Goal: Task Accomplishment & Management: Manage account settings

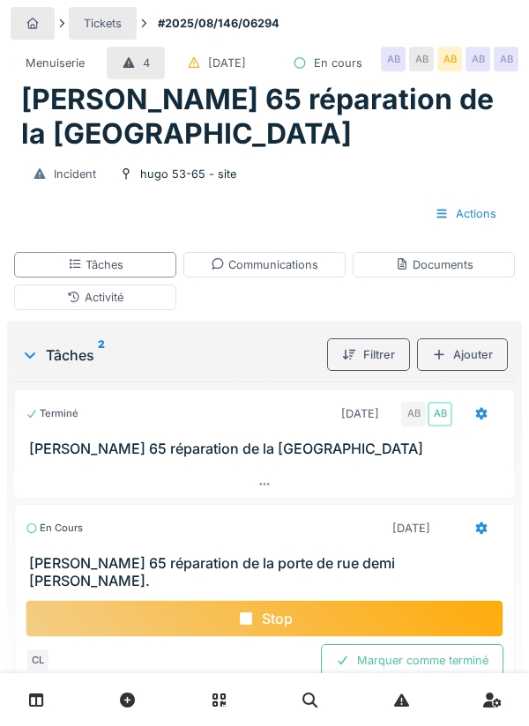
scroll to position [62, 0]
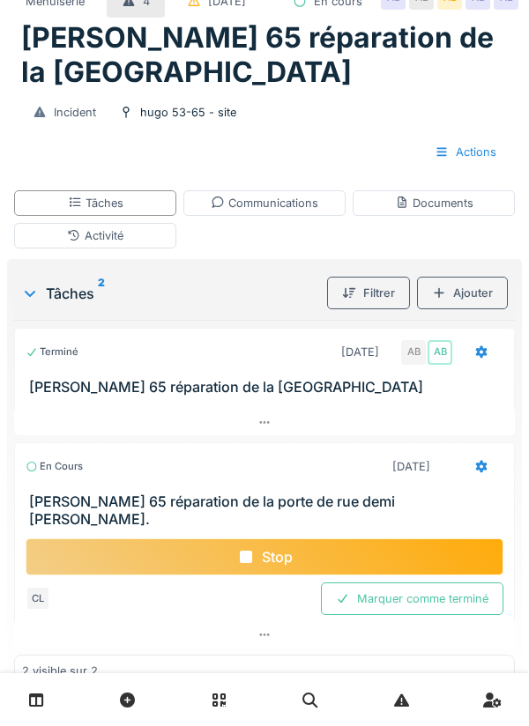
click at [432, 211] on div "Documents" at bounding box center [434, 203] width 78 height 17
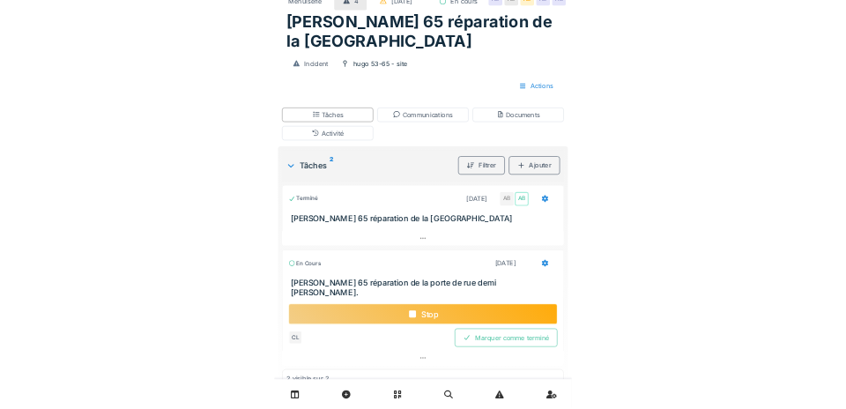
scroll to position [0, 0]
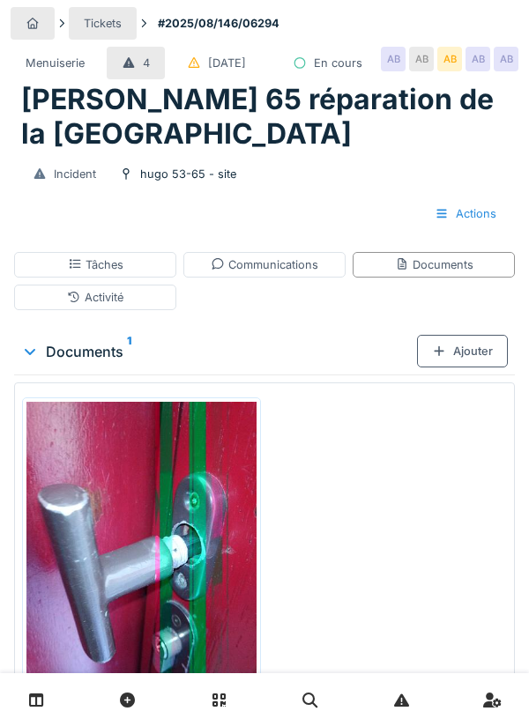
click at [467, 367] on div "Ajouter" at bounding box center [462, 351] width 91 height 33
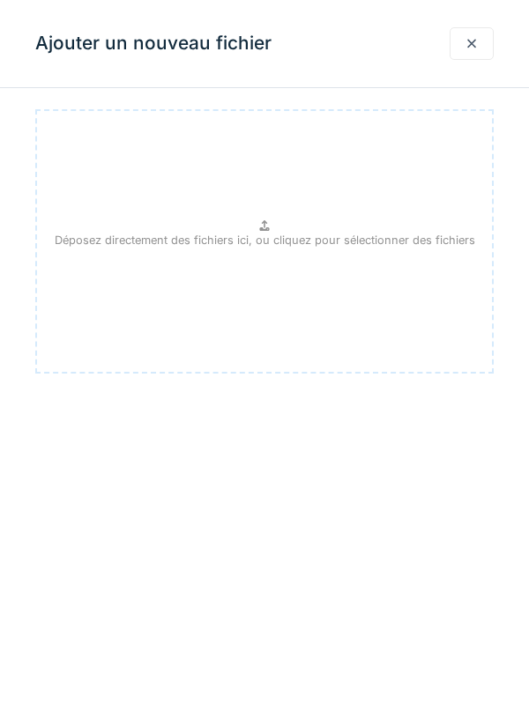
click at [272, 249] on div "Déposez directement des fichiers ici, ou cliquez pour sélectionner des fichiers" at bounding box center [264, 241] width 458 height 264
type input "**********"
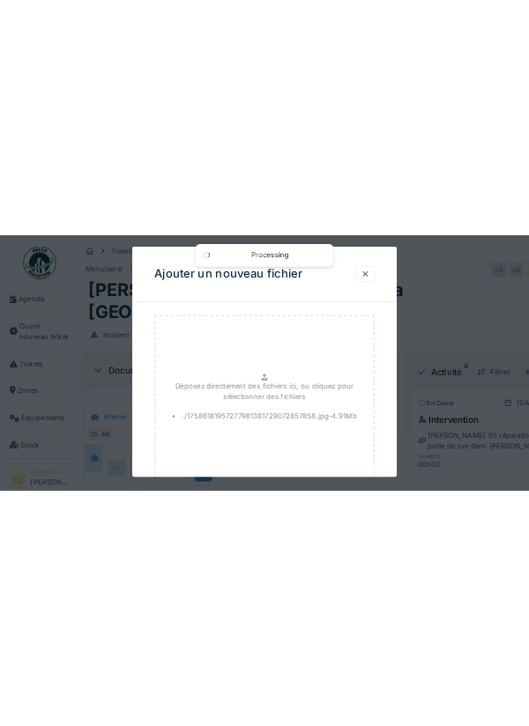
scroll to position [119, 0]
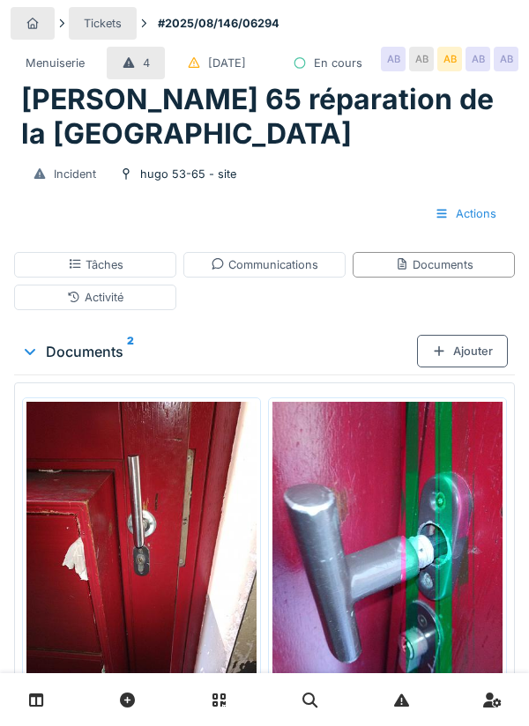
click at [259, 278] on div "Communications" at bounding box center [264, 265] width 162 height 26
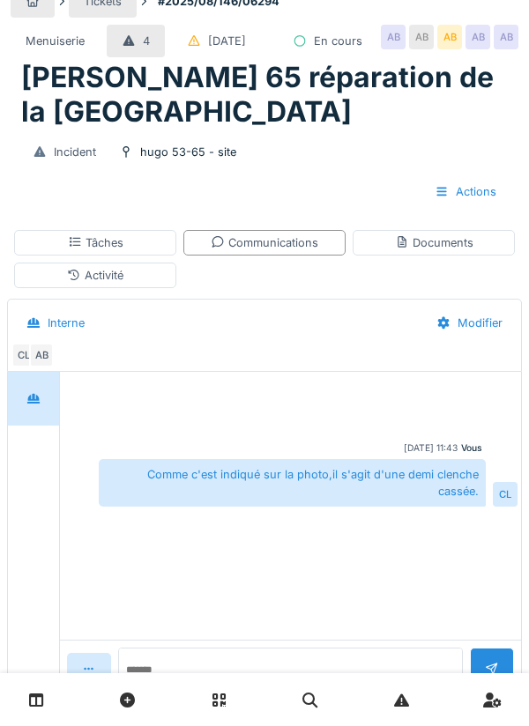
scroll to position [64, 0]
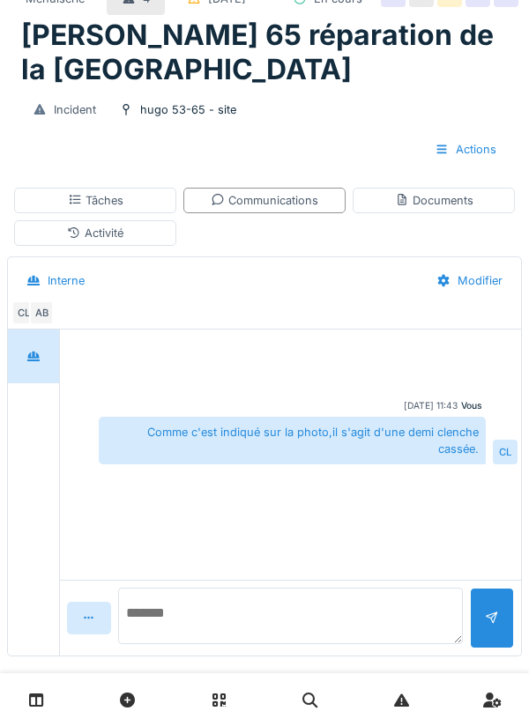
click at [204, 644] on textarea at bounding box center [290, 616] width 345 height 56
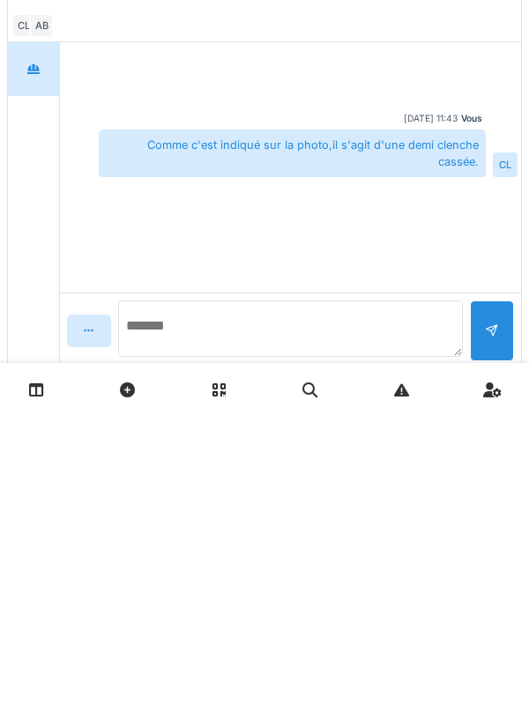
scroll to position [119, 0]
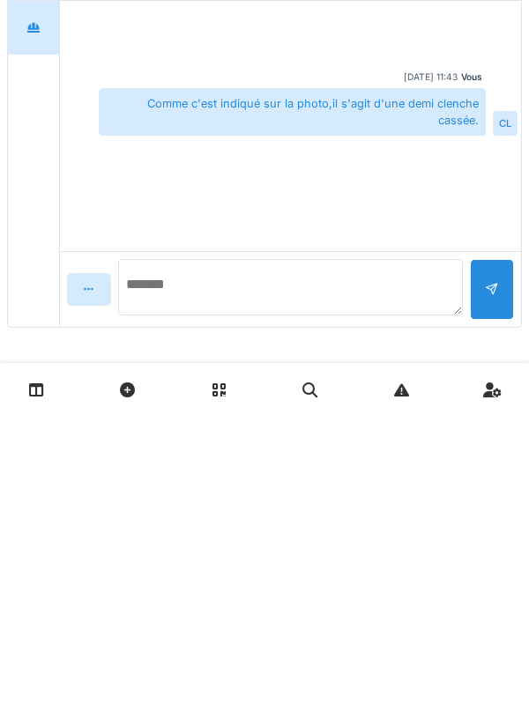
click at [248, 592] on textarea at bounding box center [290, 597] width 345 height 56
type textarea "*"
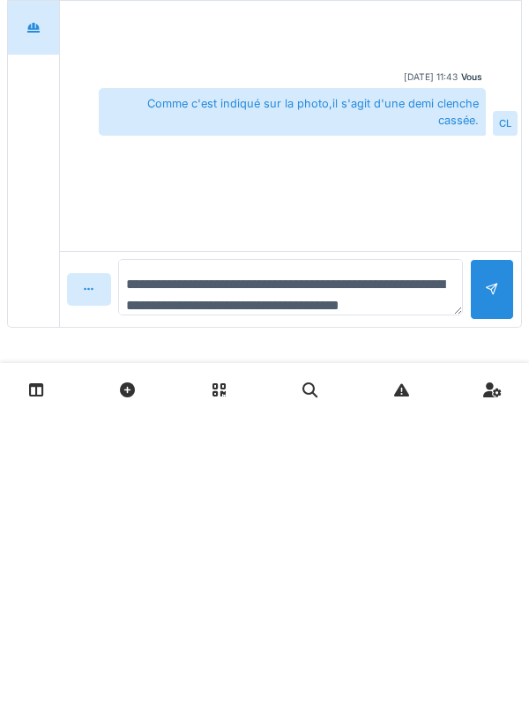
scroll to position [20, 0]
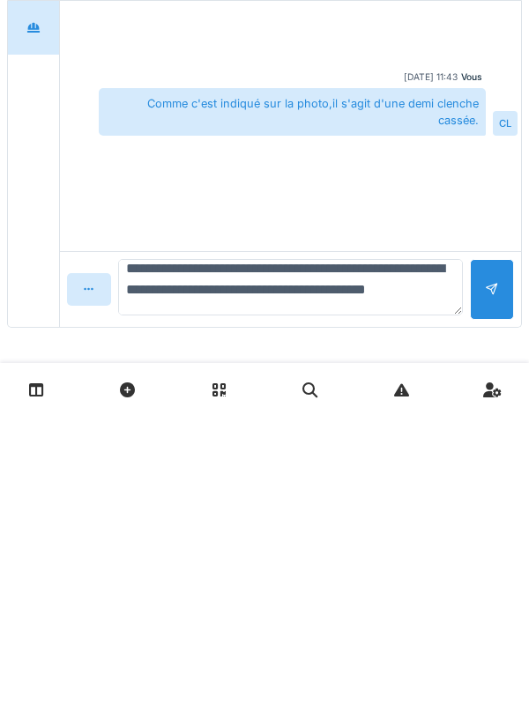
type textarea "**********"
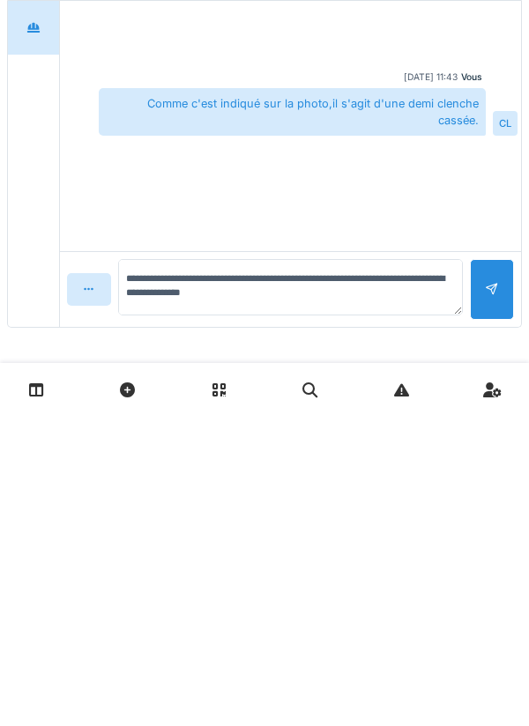
click at [486, 612] on div at bounding box center [492, 599] width 44 height 61
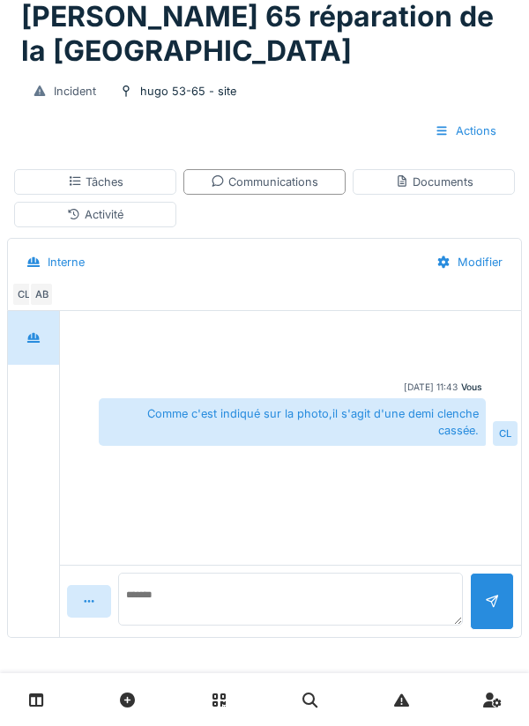
scroll to position [0, 0]
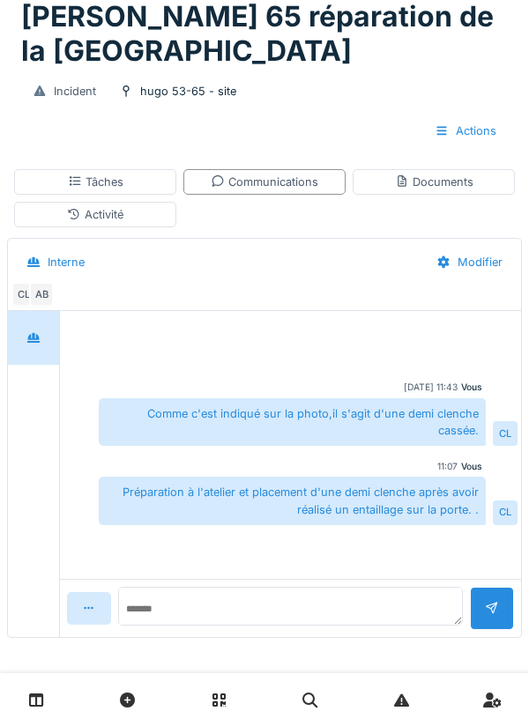
click at [464, 186] on div "Documents" at bounding box center [434, 182] width 78 height 17
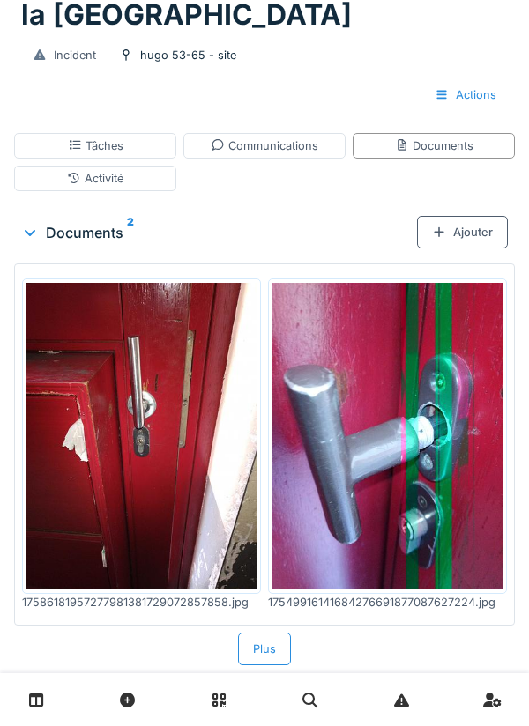
click at [107, 154] on div "Tâches" at bounding box center [96, 145] width 56 height 17
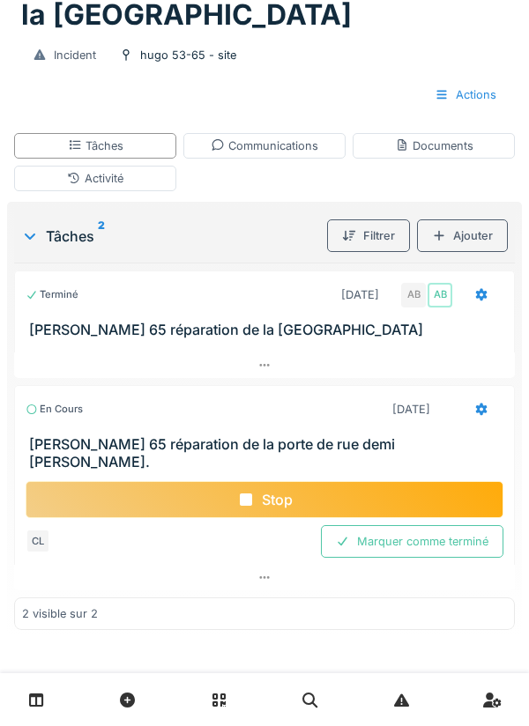
click at [268, 518] on div "Stop" at bounding box center [265, 499] width 478 height 37
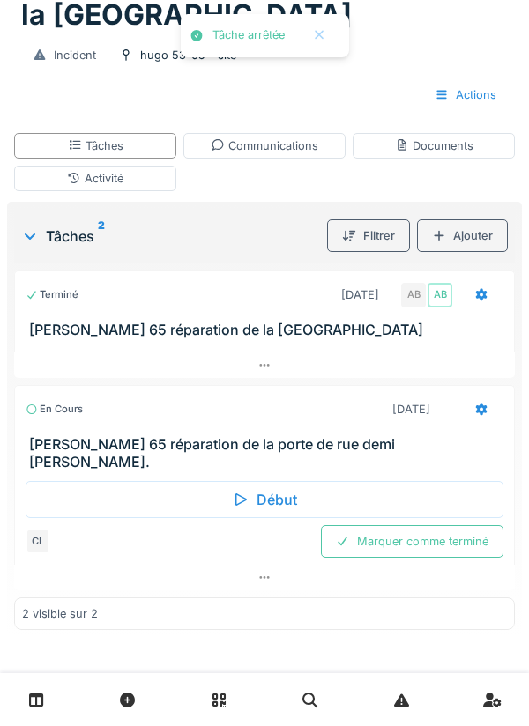
click at [484, 300] on icon at bounding box center [481, 294] width 11 height 12
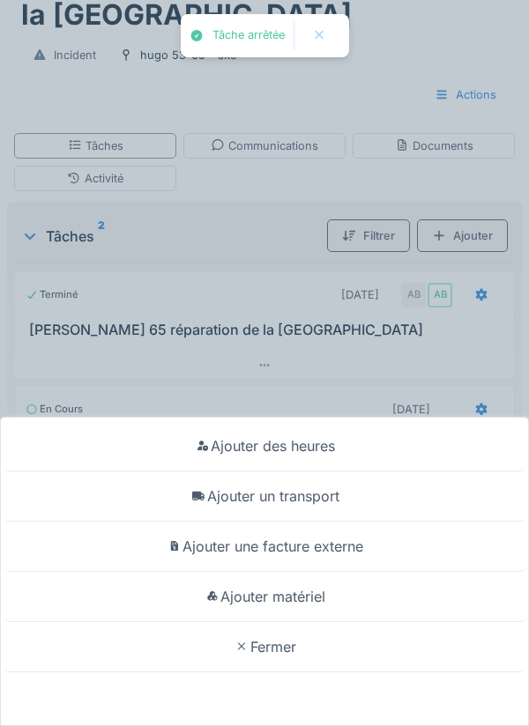
click at [322, 498] on div "Ajouter un transport" at bounding box center [264, 496] width 520 height 50
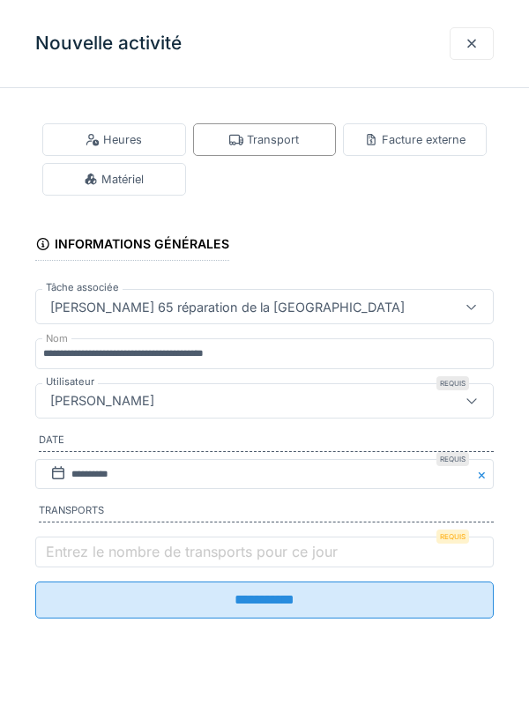
click at [110, 561] on label "Entrez le nombre de transports pour ce jour" at bounding box center [191, 551] width 299 height 21
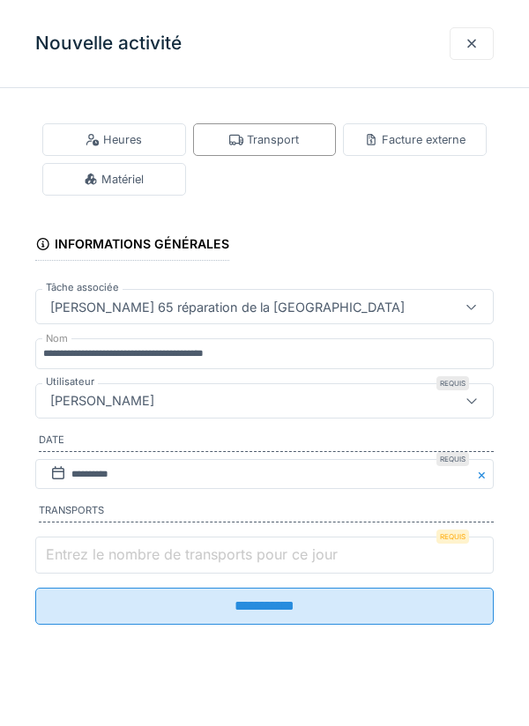
click at [110, 561] on input "Entrez le nombre de transports pour ce jour" at bounding box center [264, 555] width 458 height 37
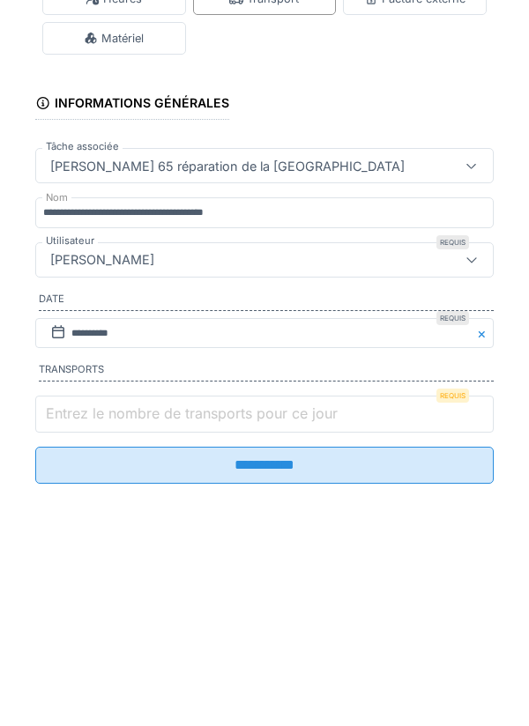
scroll to position [42, 0]
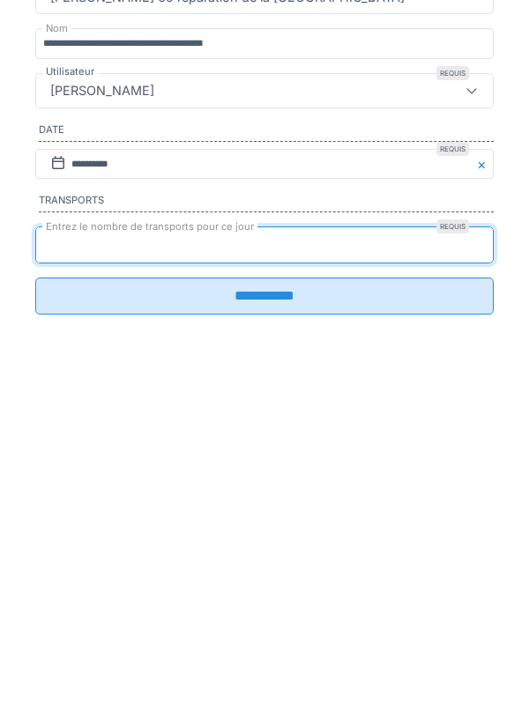
type input "*"
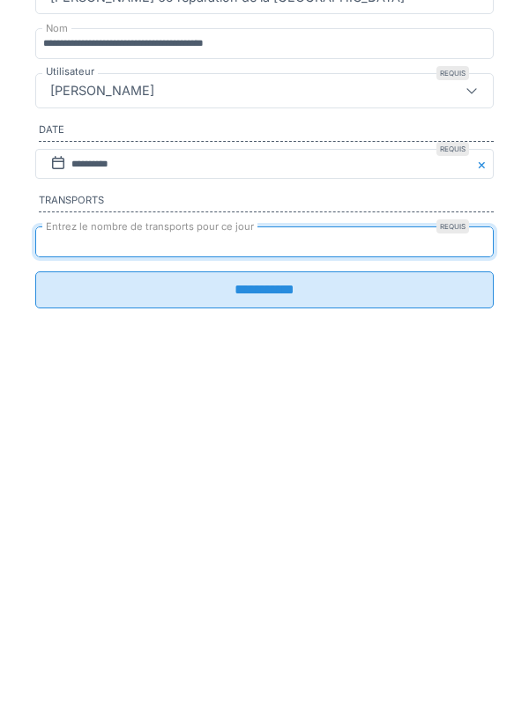
click at [278, 617] on input "**********" at bounding box center [264, 600] width 458 height 37
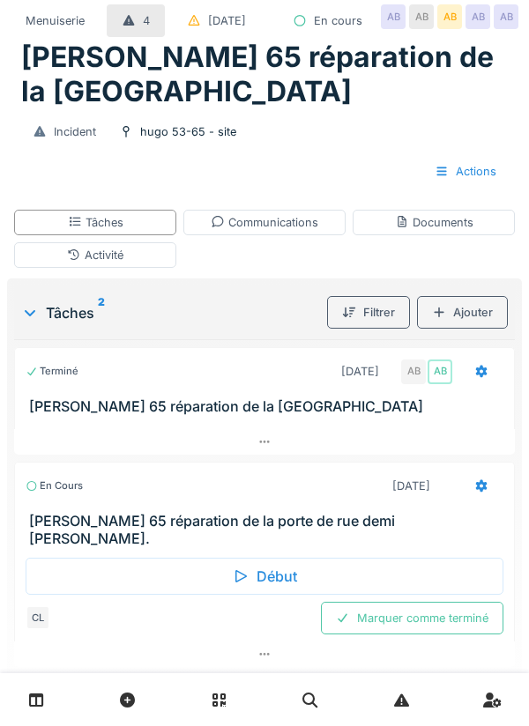
click at [268, 231] on div "Communications" at bounding box center [264, 222] width 107 height 17
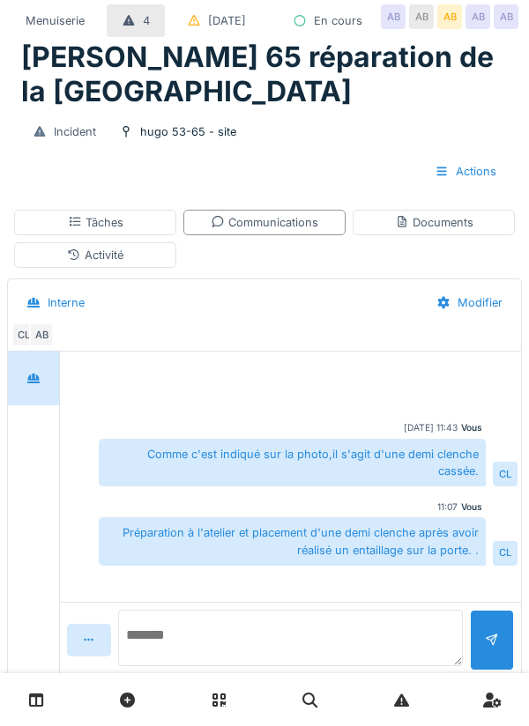
click at [200, 666] on textarea at bounding box center [290, 638] width 345 height 56
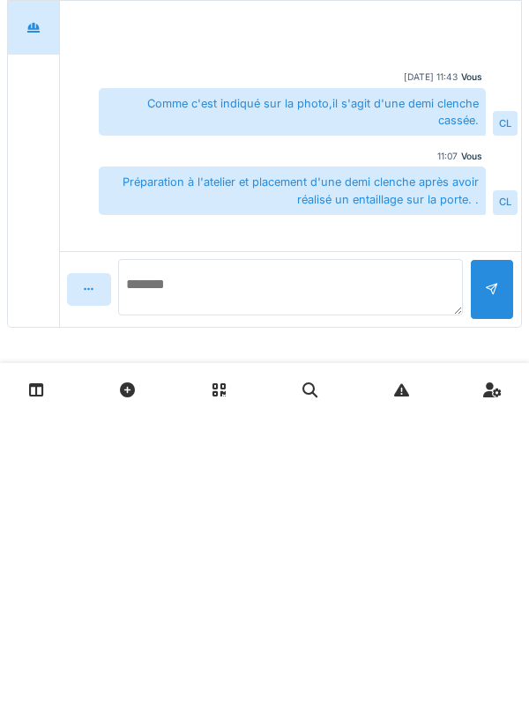
scroll to position [119, 0]
type textarea "**********"
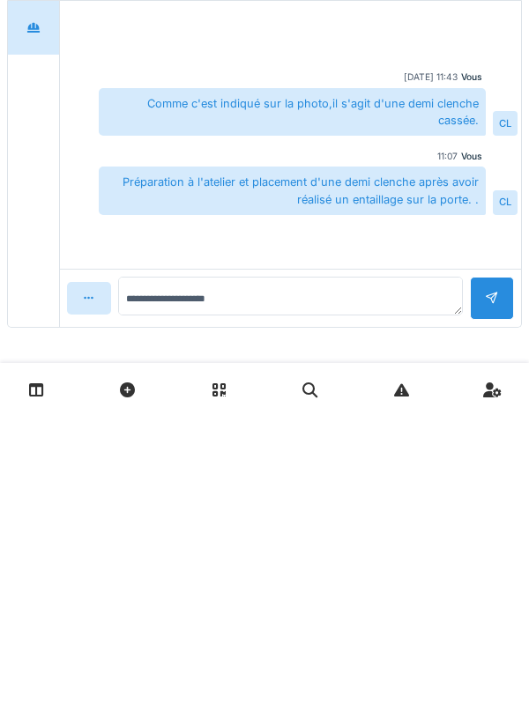
click at [484, 613] on div at bounding box center [492, 608] width 44 height 43
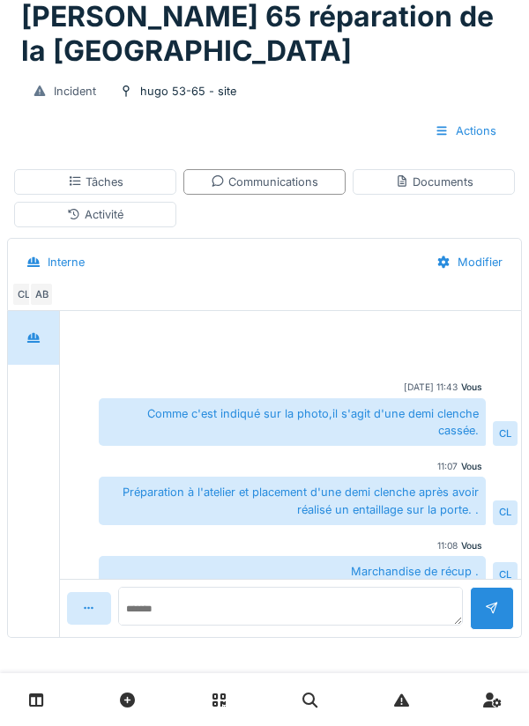
click at [130, 194] on div "Tâches" at bounding box center [95, 182] width 162 height 26
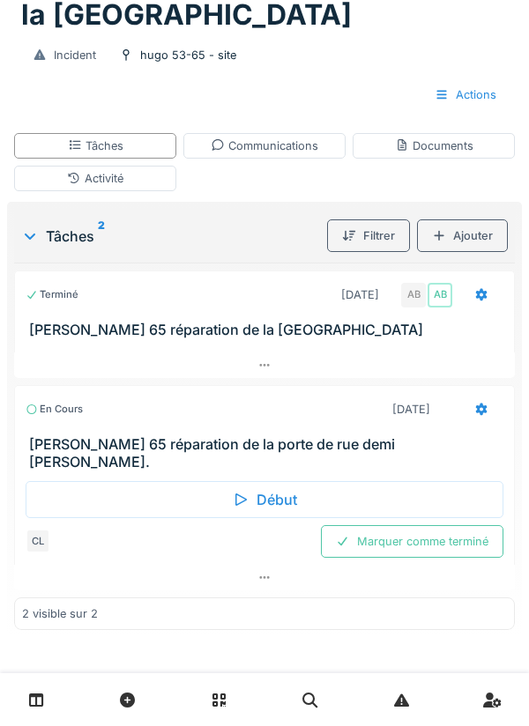
click at [441, 558] on div "Marquer comme terminé" at bounding box center [412, 541] width 182 height 33
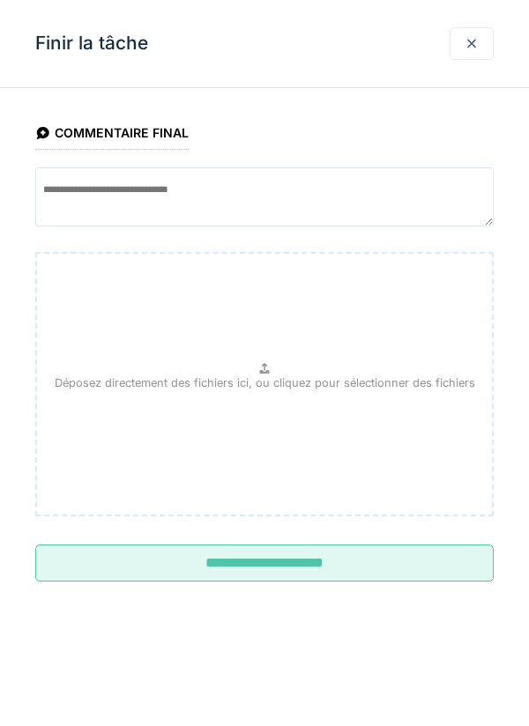
click at [306, 566] on input "**********" at bounding box center [264, 563] width 458 height 37
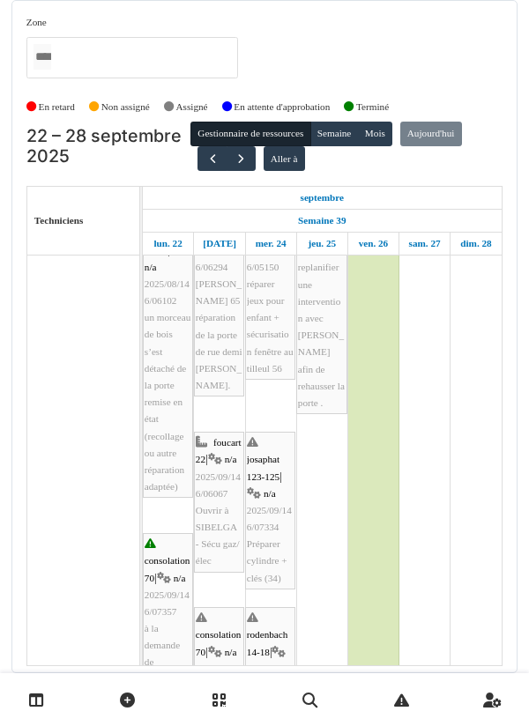
scroll to position [259, 0]
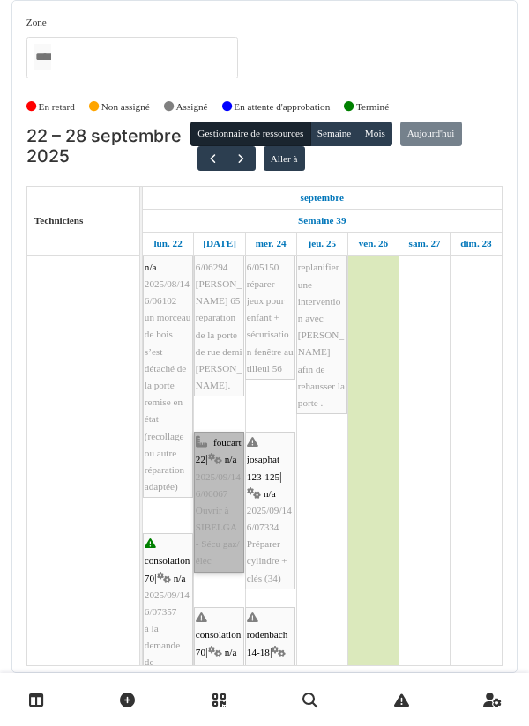
click at [221, 519] on link "foucart 22 | n/a 2025/09/146/06067 Ouvrir à SIBELGA - Sécu gaz/élec" at bounding box center [219, 502] width 50 height 141
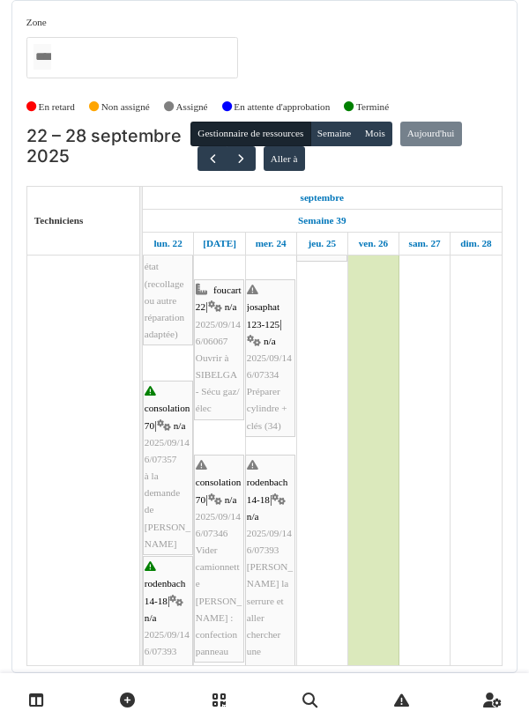
scroll to position [411, 0]
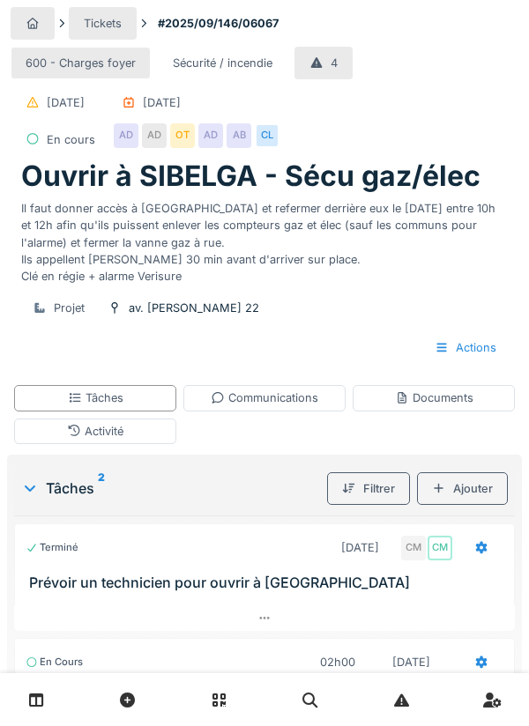
scroll to position [261, 0]
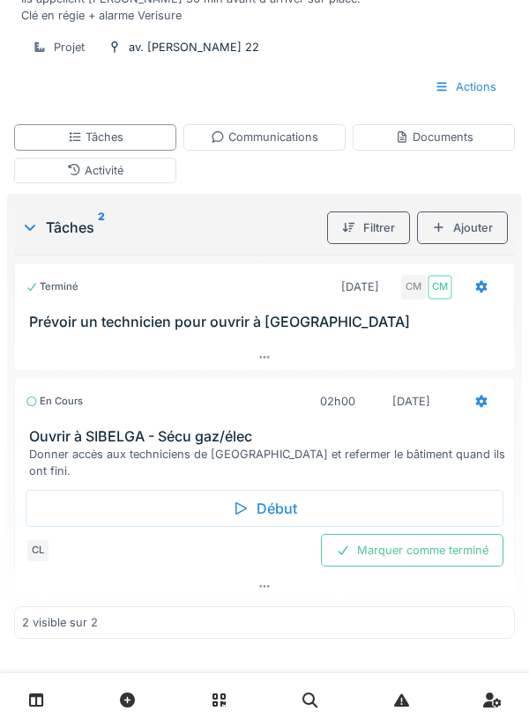
click at [269, 493] on div "Début" at bounding box center [265, 508] width 478 height 37
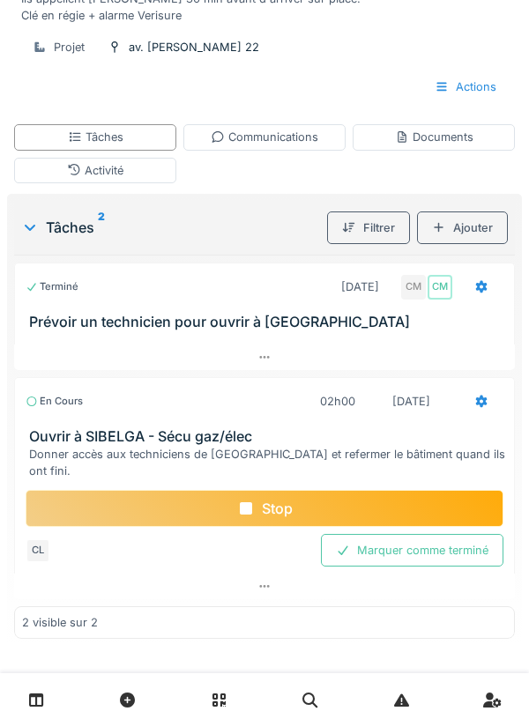
click at [277, 493] on div "Stop" at bounding box center [265, 508] width 478 height 37
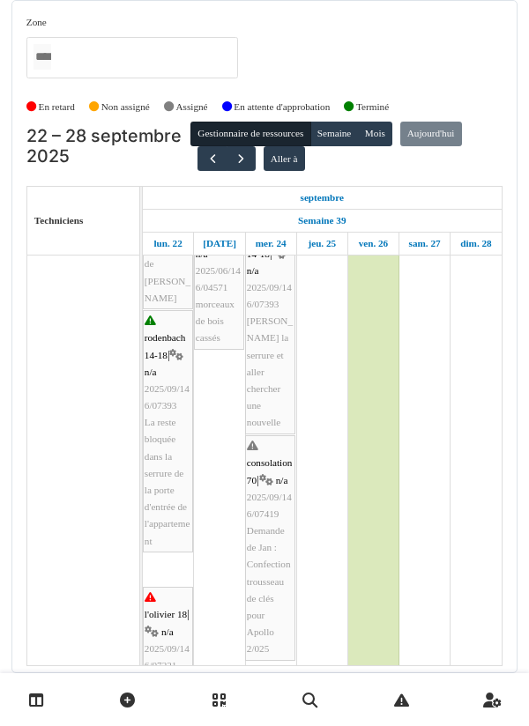
scroll to position [657, 0]
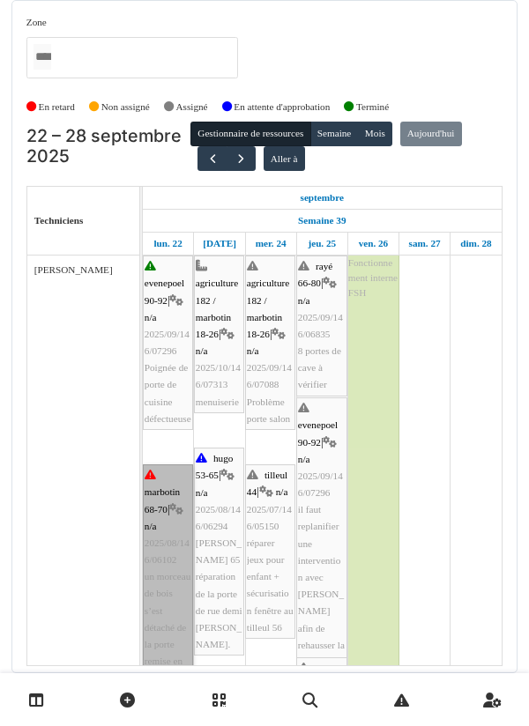
click at [167, 516] on link "marbotin 68-70 | n/a 2025/08/146/06102 un morceau de bois s’est détaché de la p…" at bounding box center [168, 610] width 50 height 293
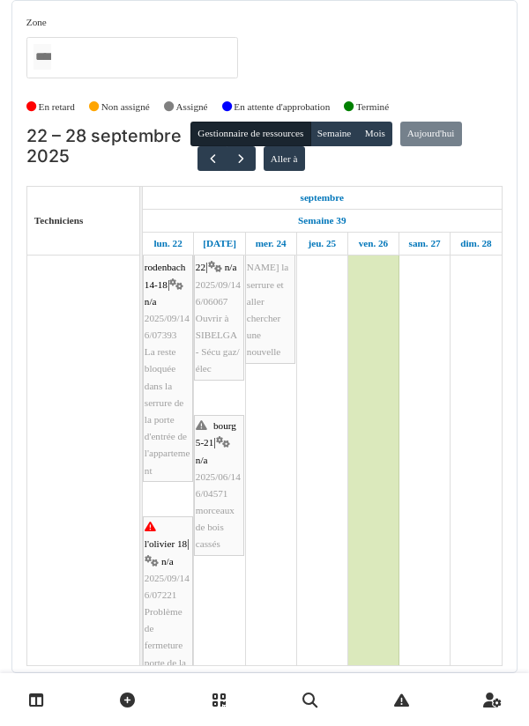
scroll to position [826, 0]
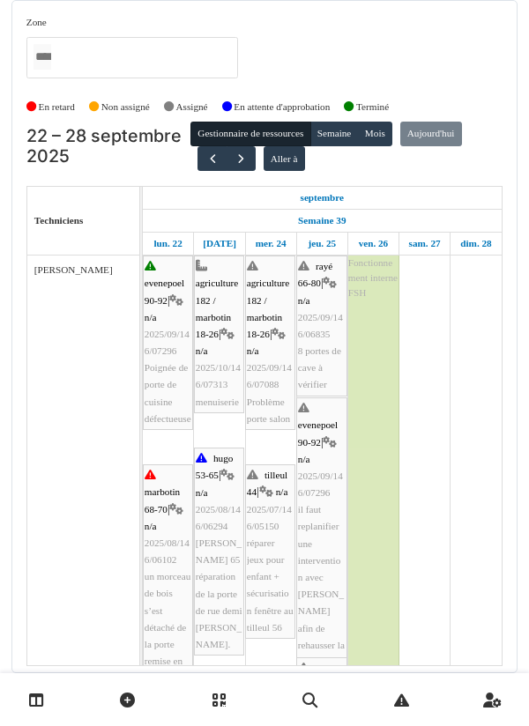
click at [313, 243] on link "jeu. 25" at bounding box center [321, 244] width 37 height 22
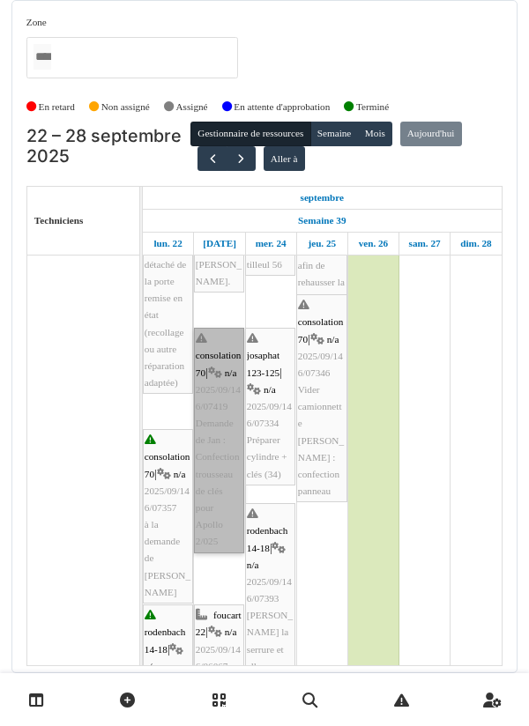
click at [221, 433] on link "consolation 70 | n/a 2025/09/146/07419 Demande de [PERSON_NAME] : Confection tr…" at bounding box center [219, 440] width 50 height 225
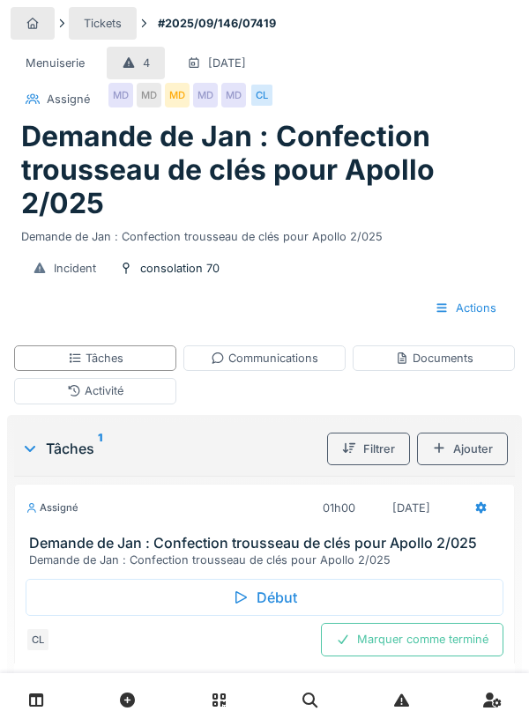
click at [268, 604] on div "Début" at bounding box center [265, 597] width 478 height 37
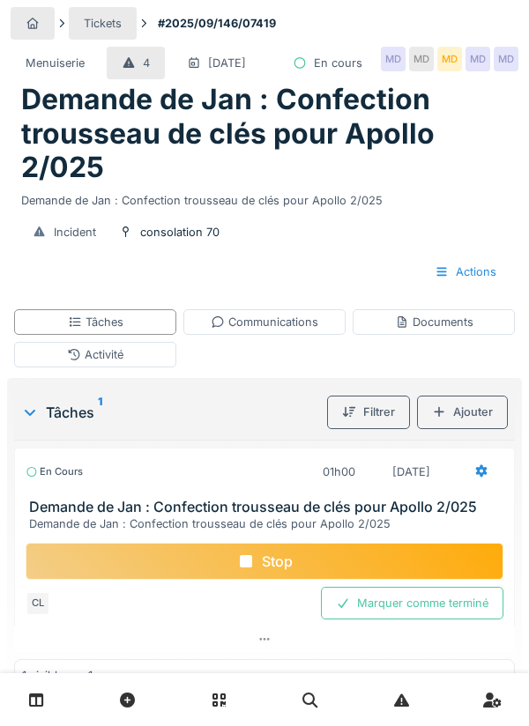
click at [439, 330] on div "Documents" at bounding box center [434, 322] width 78 height 17
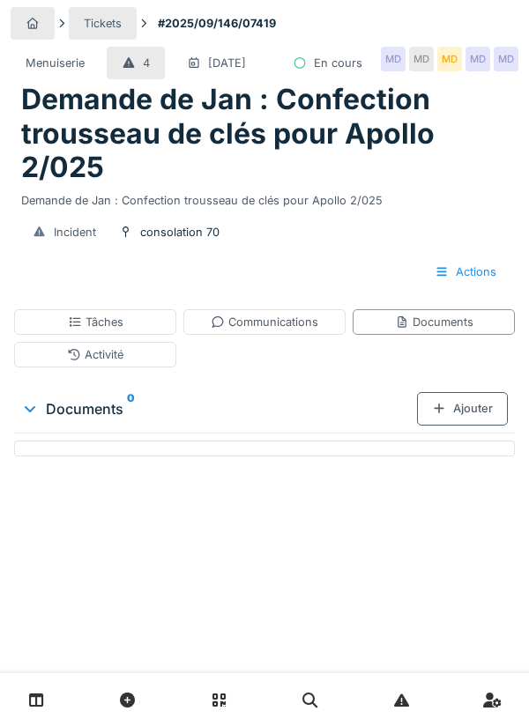
click at [466, 425] on div "Ajouter" at bounding box center [462, 408] width 91 height 33
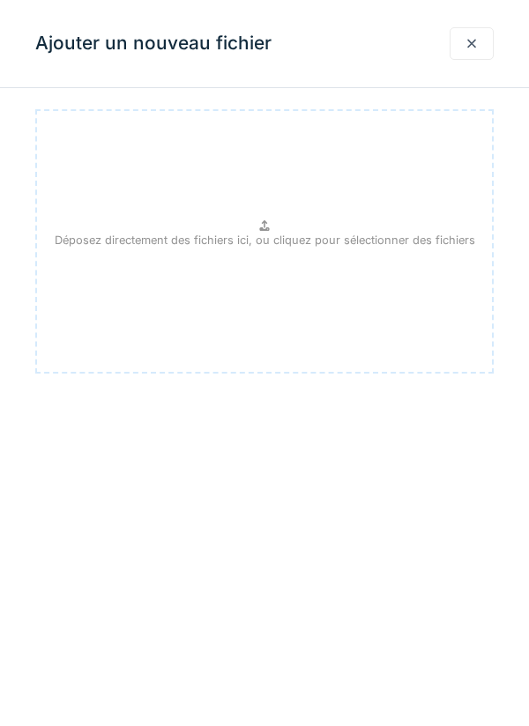
click at [252, 242] on p "Déposez directement des fichiers ici, ou cliquez pour sélectionner des fichiers" at bounding box center [265, 240] width 420 height 17
type input "**********"
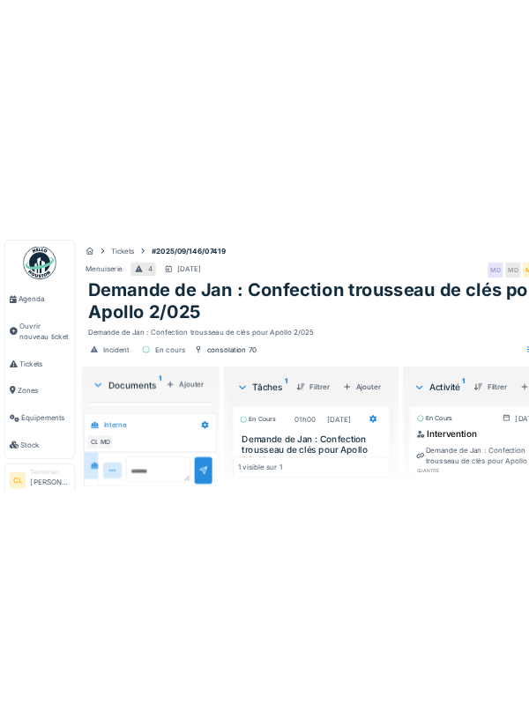
scroll to position [23, 0]
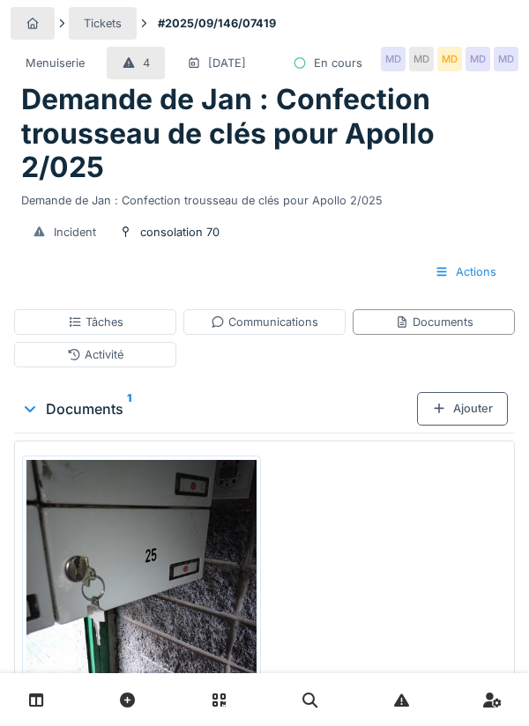
click at [278, 330] on div "Communications" at bounding box center [264, 322] width 107 height 17
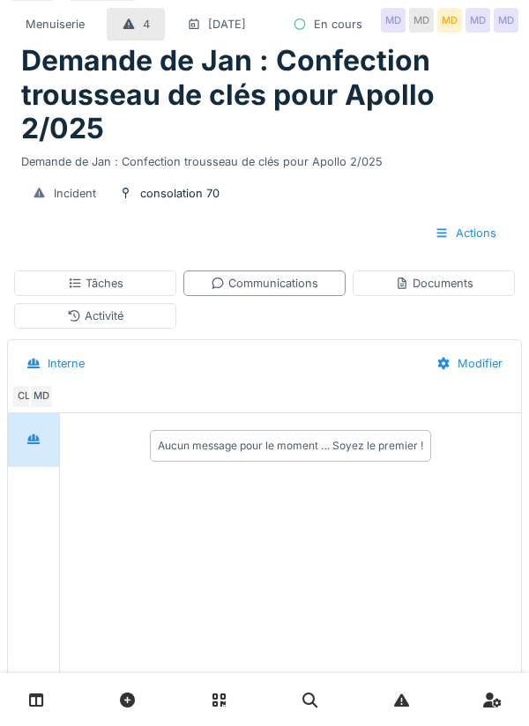
scroll to position [93, 0]
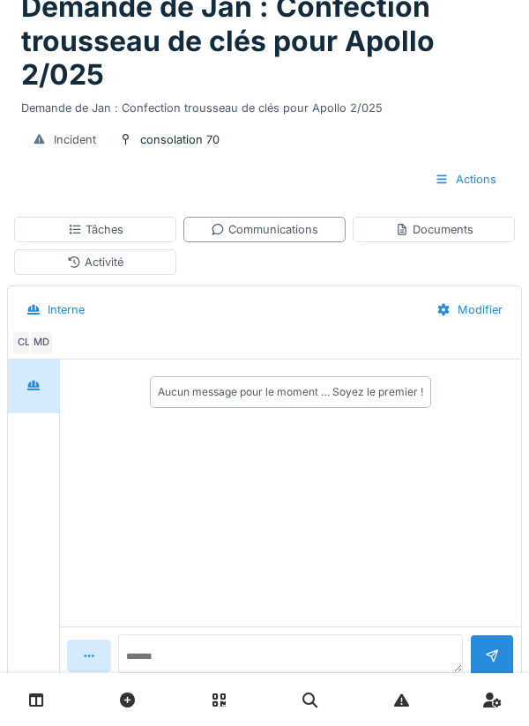
click at [280, 238] on div "Communications" at bounding box center [264, 229] width 107 height 17
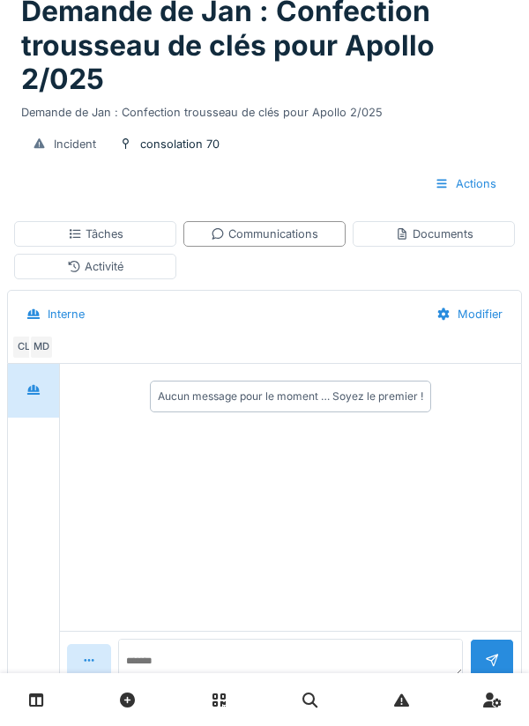
scroll to position [122, 0]
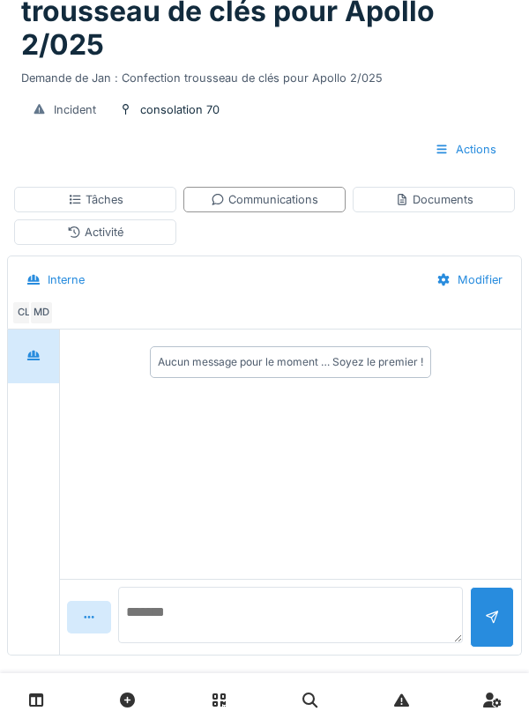
click at [207, 643] on textarea at bounding box center [290, 615] width 345 height 56
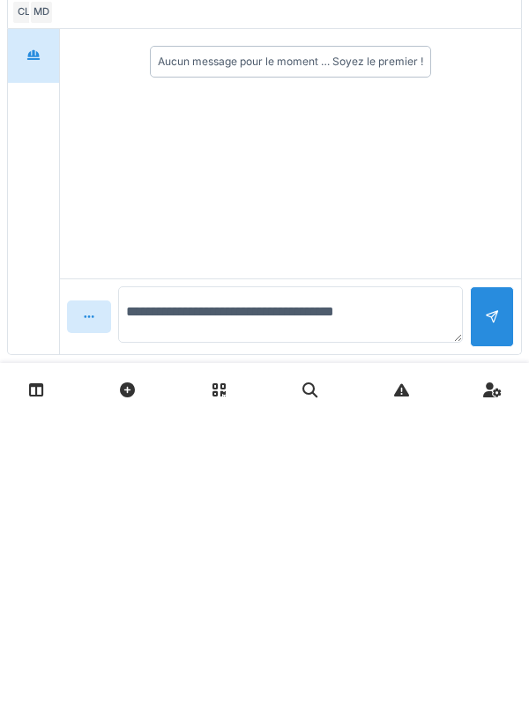
scroll to position [177, 0]
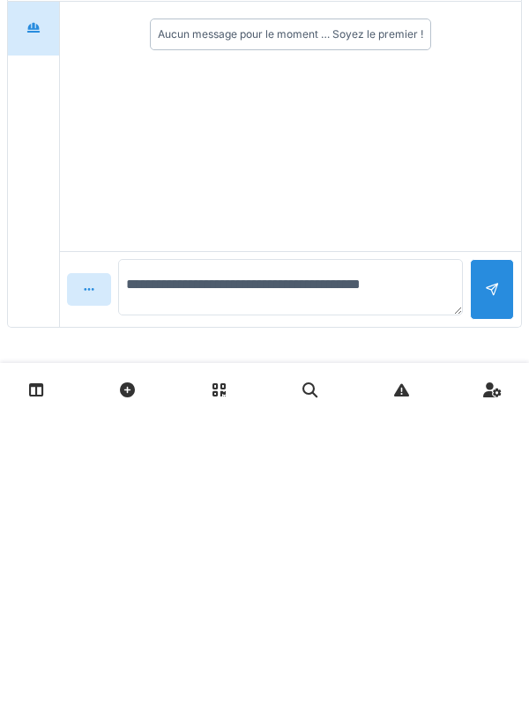
type textarea "**********"
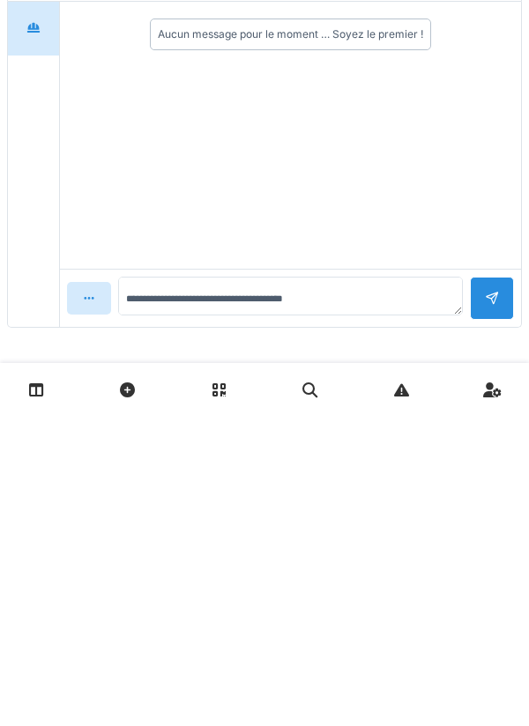
click at [485, 608] on div at bounding box center [492, 608] width 44 height 43
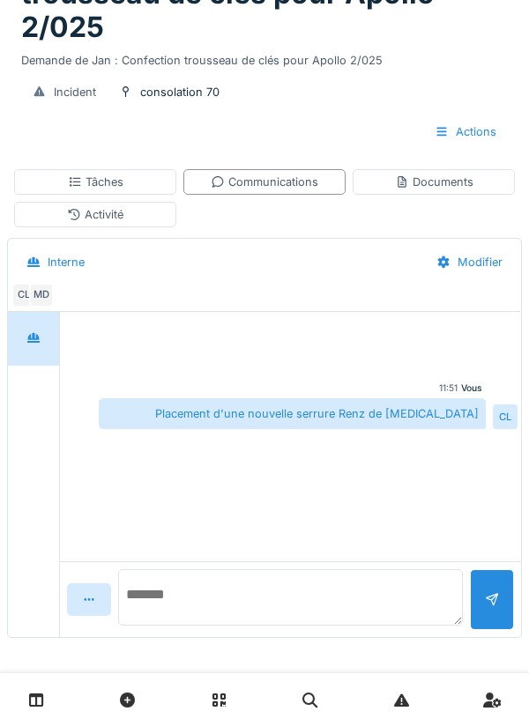
click at [160, 605] on textarea at bounding box center [290, 597] width 345 height 56
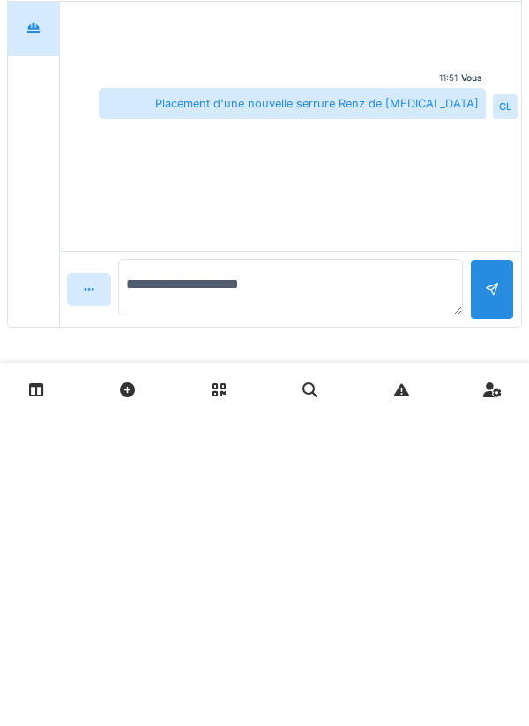
type textarea "**********"
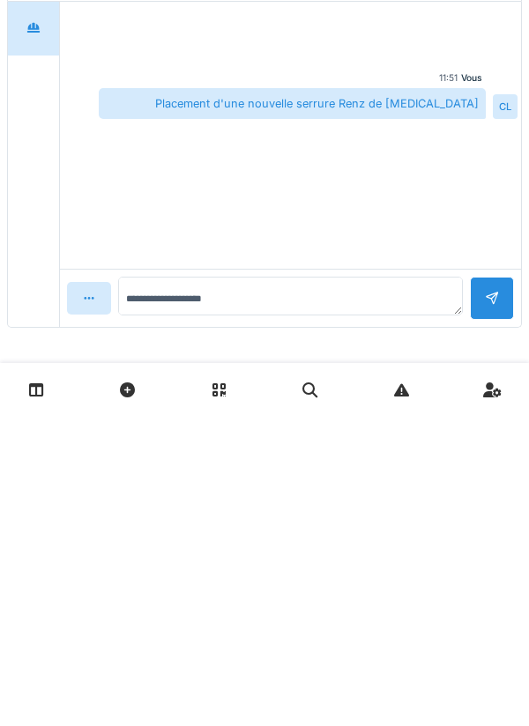
click at [495, 604] on div at bounding box center [492, 608] width 14 height 17
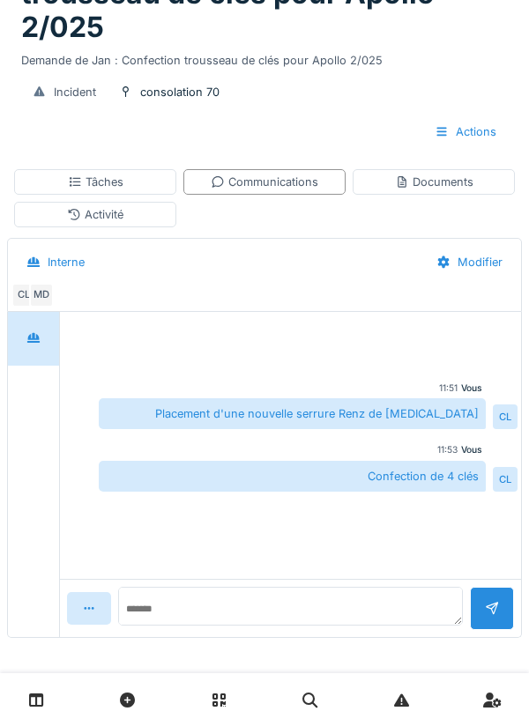
click at [119, 194] on div "Tâches" at bounding box center [95, 182] width 162 height 26
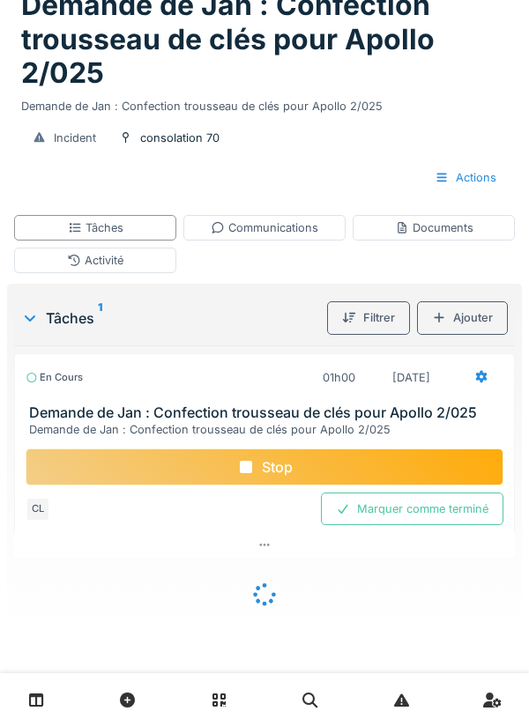
scroll to position [105, 0]
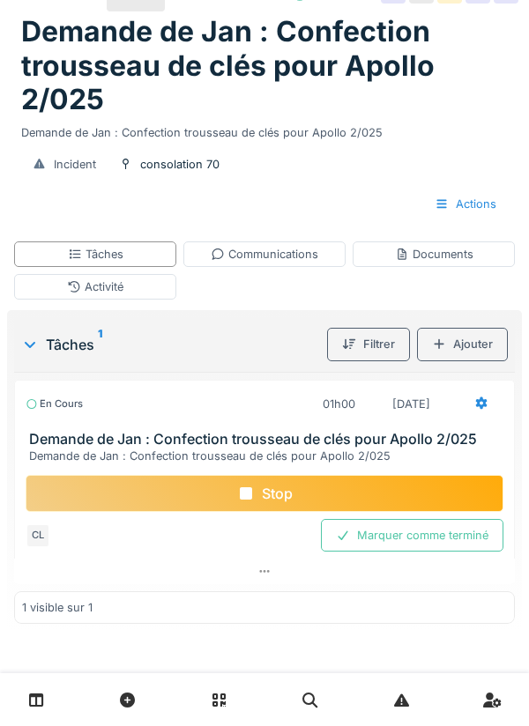
click at [478, 399] on icon at bounding box center [481, 403] width 11 height 12
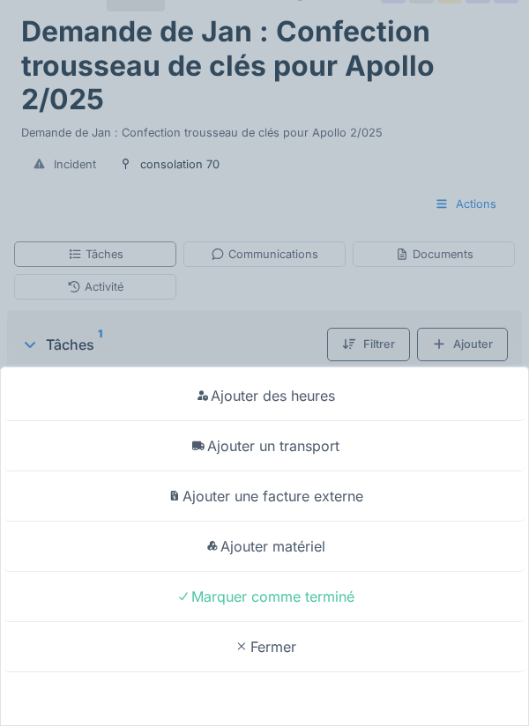
click at [128, 259] on div "Ajouter des heures Ajouter un transport Ajouter une facture externe Ajouter mat…" at bounding box center [264, 363] width 529 height 726
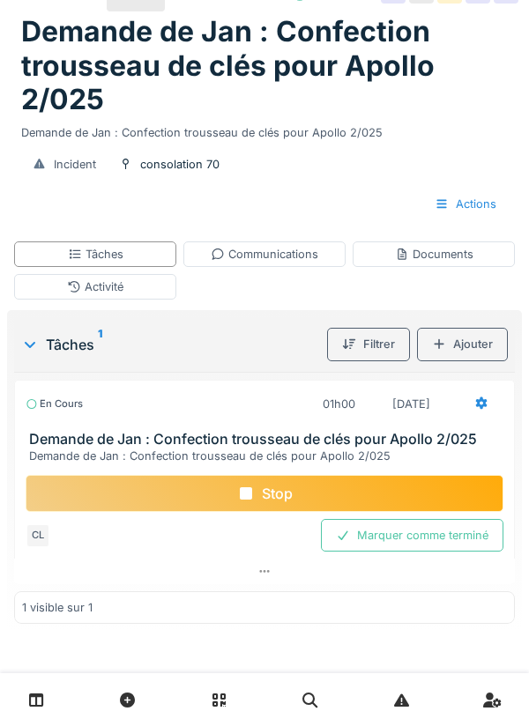
click at [255, 500] on div "Stop" at bounding box center [265, 493] width 478 height 37
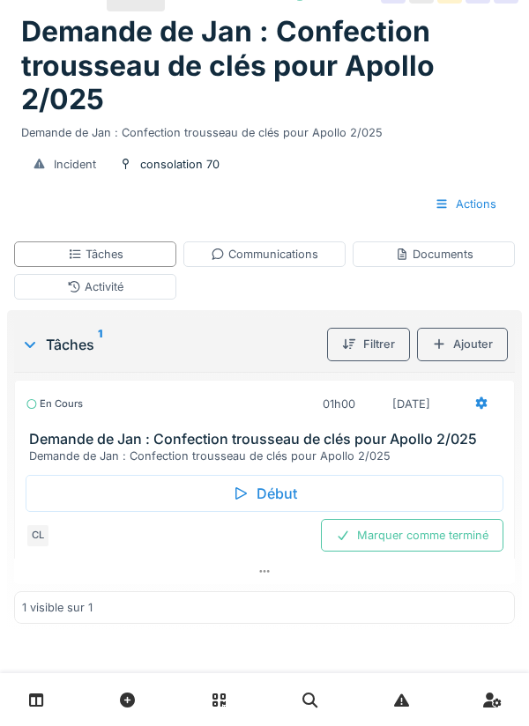
click at [479, 403] on icon at bounding box center [481, 402] width 14 height 11
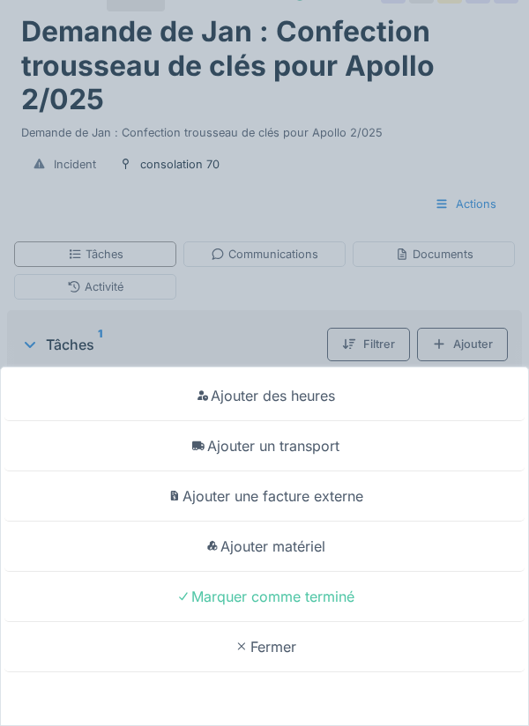
click at [319, 445] on div "Ajouter un transport" at bounding box center [264, 446] width 520 height 50
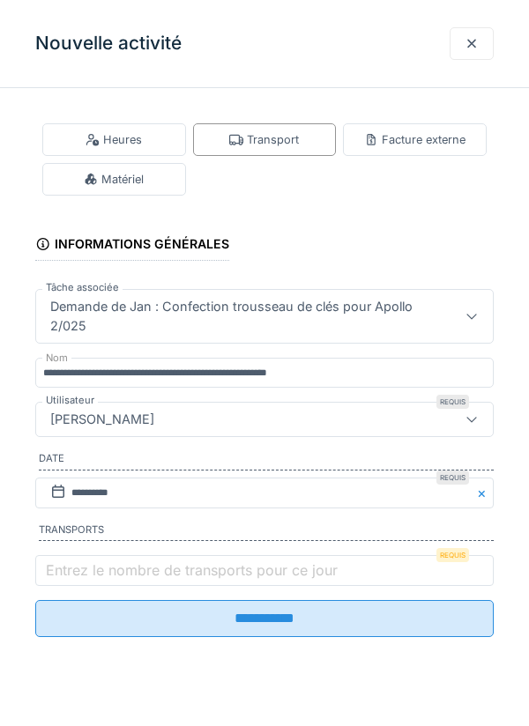
click at [101, 568] on label "Entrez le nombre de transports pour ce jour" at bounding box center [191, 569] width 299 height 21
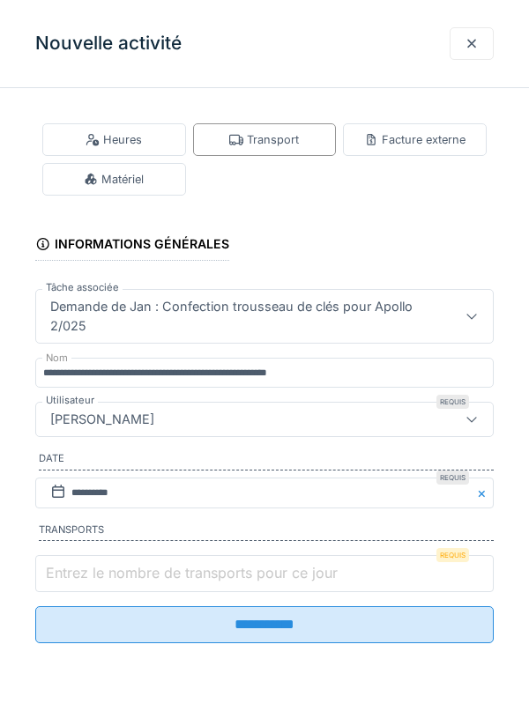
click at [101, 568] on input "Entrez le nombre de transports pour ce jour" at bounding box center [264, 573] width 458 height 37
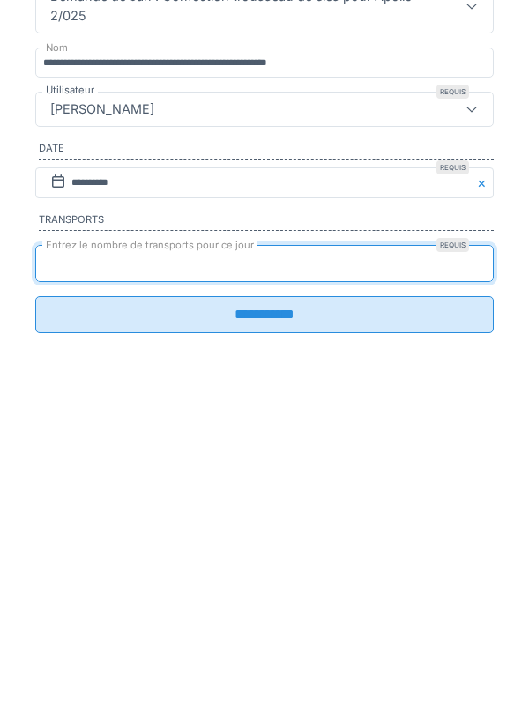
type input "*"
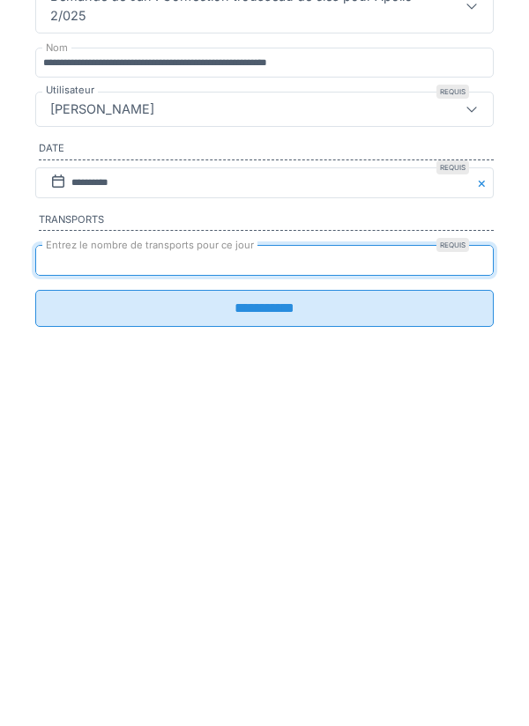
click at [270, 637] on input "**********" at bounding box center [264, 618] width 458 height 37
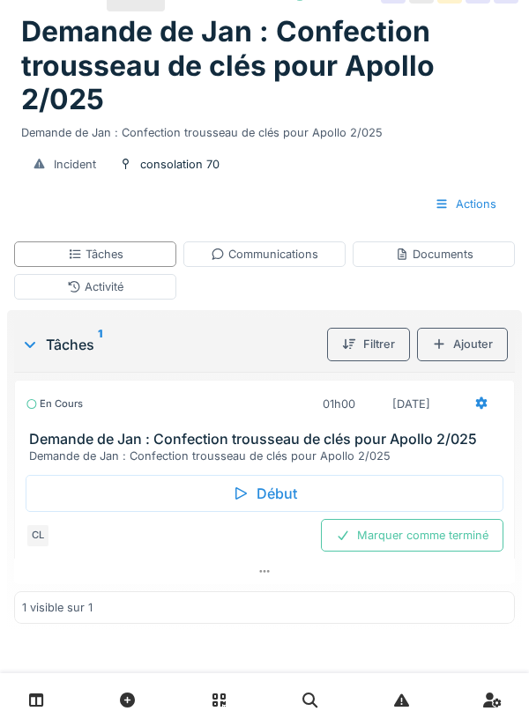
click at [473, 406] on div at bounding box center [481, 404] width 44 height 33
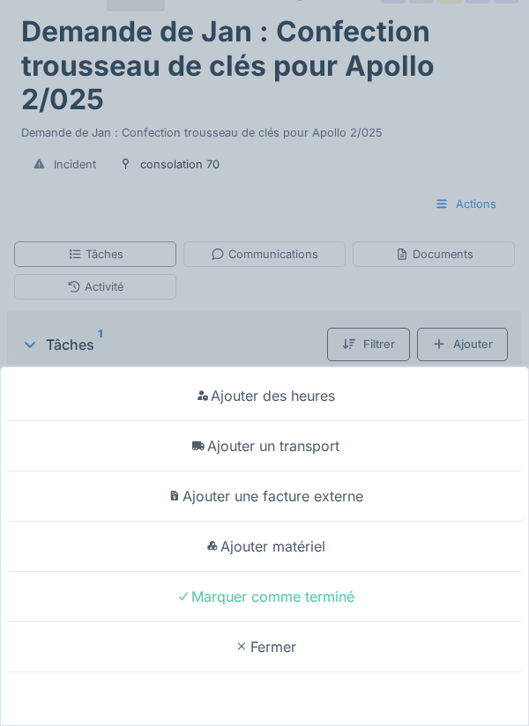
click at [316, 551] on div "Ajouter matériel" at bounding box center [264, 547] width 520 height 50
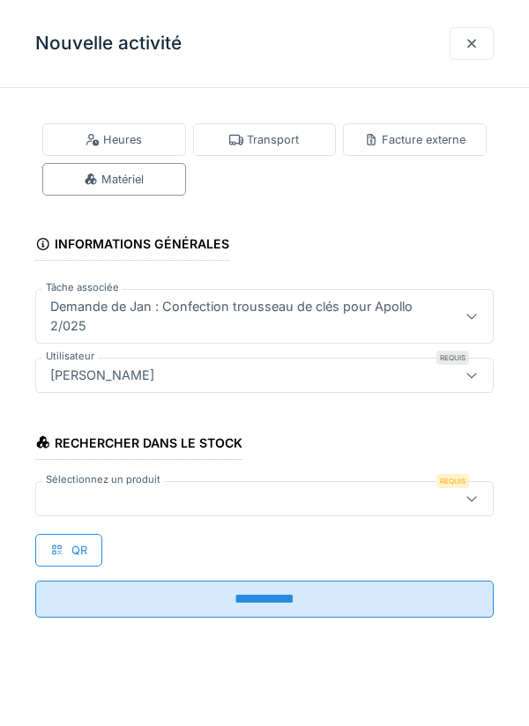
click at [143, 486] on label "Sélectionnez un produit" at bounding box center [103, 479] width 122 height 15
click at [136, 500] on div at bounding box center [235, 498] width 384 height 19
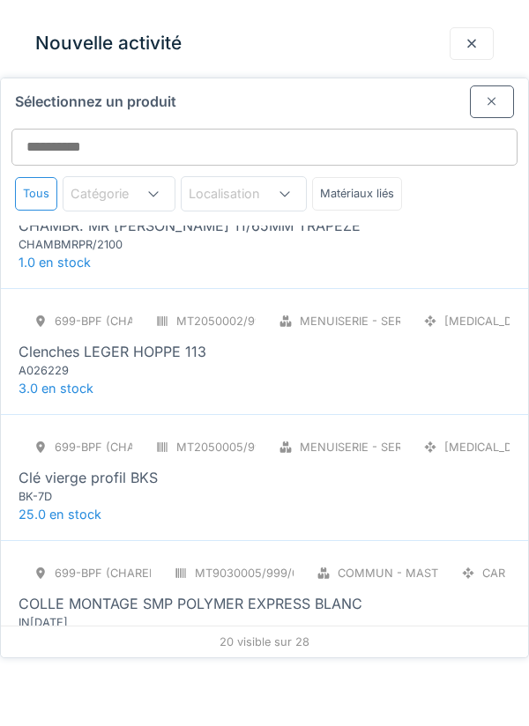
scroll to position [317, 0]
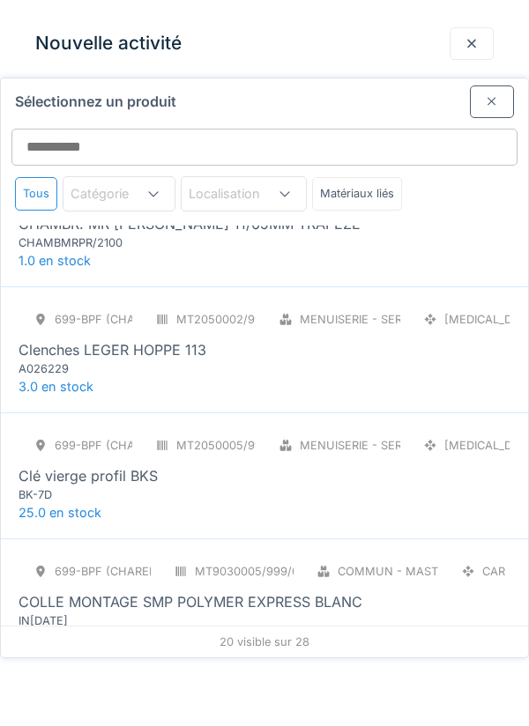
click at [140, 412] on div "699-BPF (CHAREFF) MT2050005/999/001 Menuiserie - Serrurerie [MEDICAL_DATA] Clé …" at bounding box center [264, 475] width 527 height 126
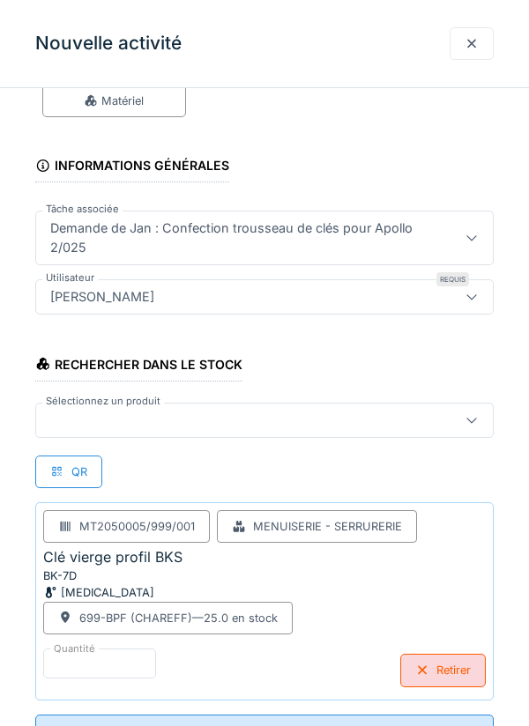
scroll to position [153, 0]
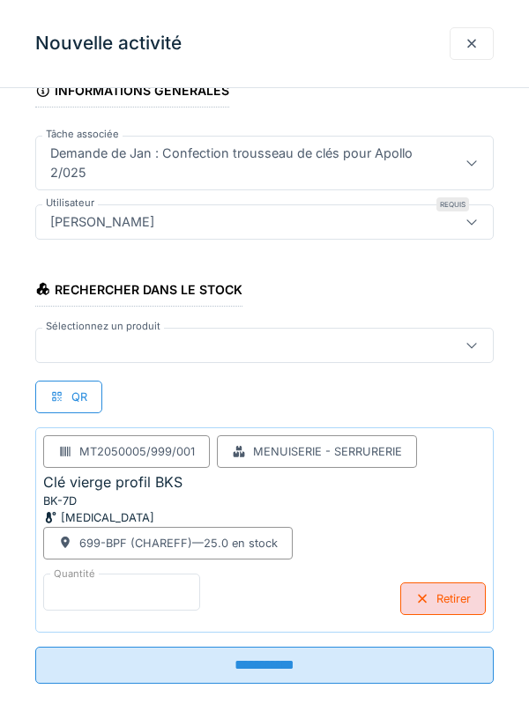
click at [63, 593] on input "*" at bounding box center [121, 592] width 157 height 37
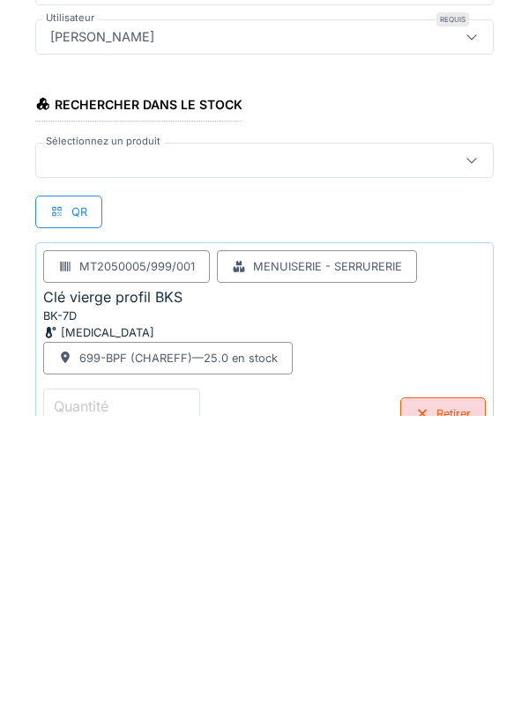
scroll to position [160, 0]
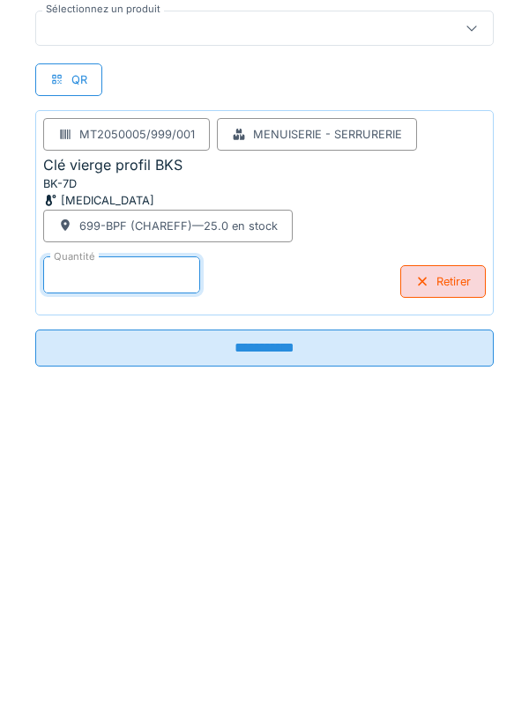
type input "*"
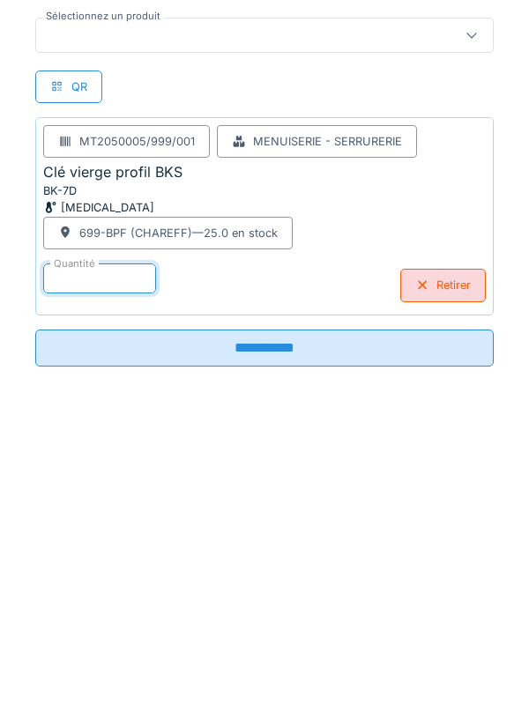
click at [283, 665] on input "**********" at bounding box center [264, 658] width 458 height 37
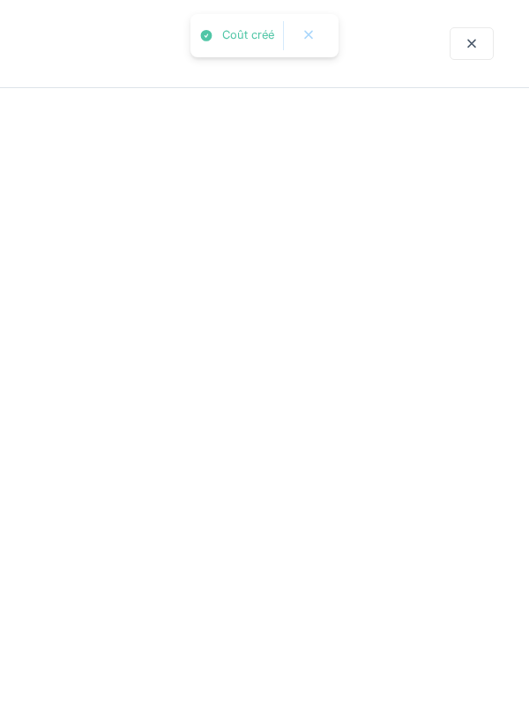
scroll to position [0, 0]
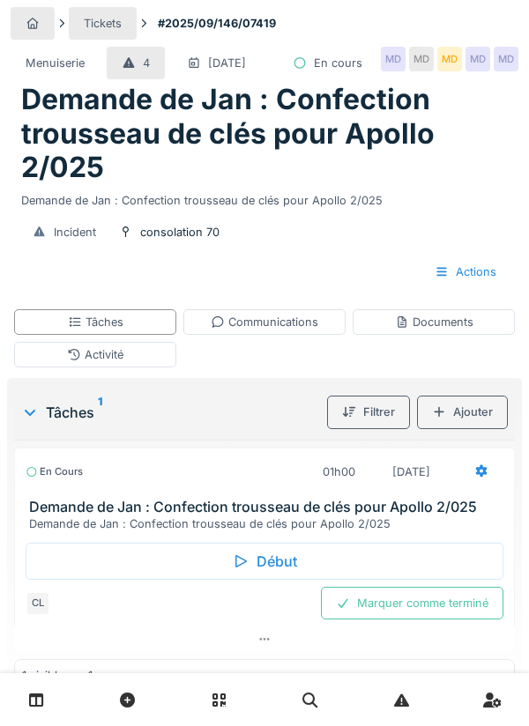
click at [126, 367] on div "Activité" at bounding box center [95, 355] width 162 height 26
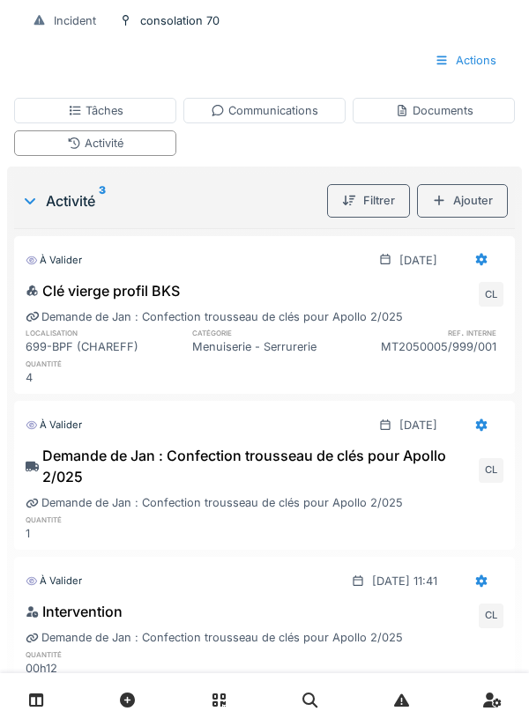
scroll to position [250, 0]
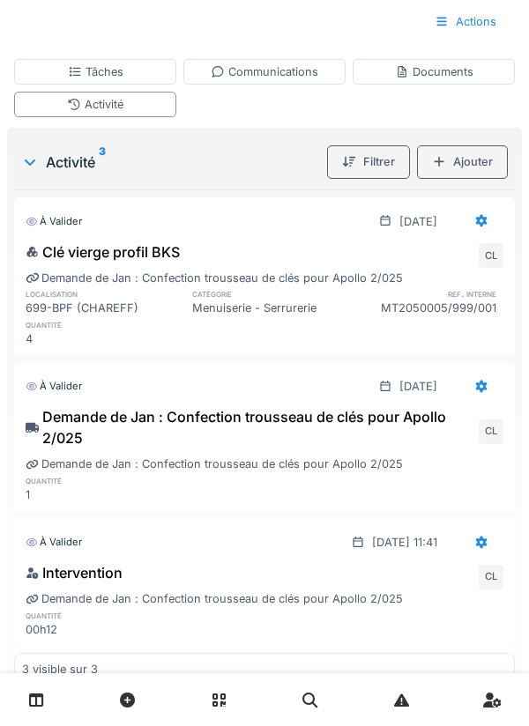
click at [106, 80] on div "Tâches" at bounding box center [96, 71] width 56 height 17
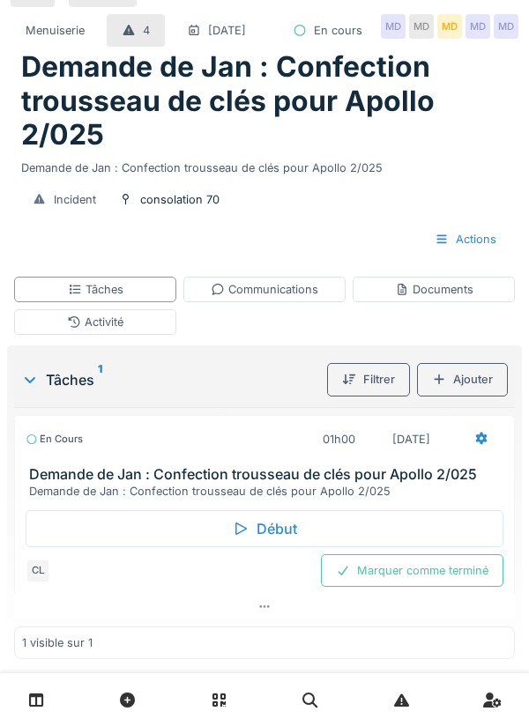
scroll to position [6, 0]
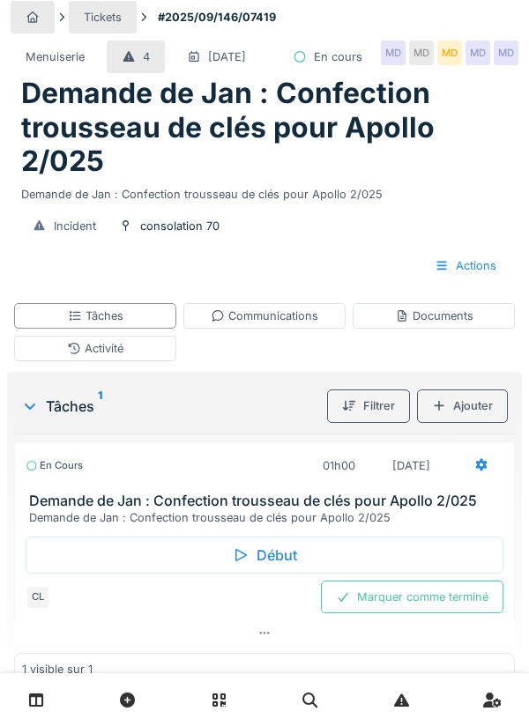
click at [474, 471] on icon at bounding box center [481, 464] width 14 height 11
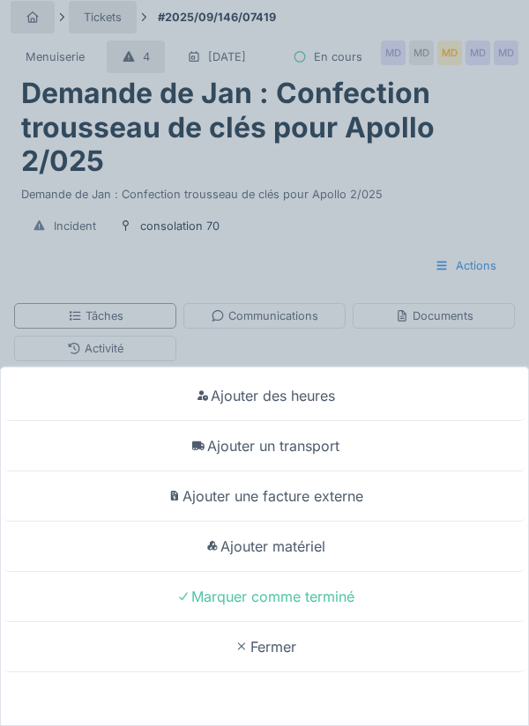
click at [312, 572] on div "Ajouter matériel" at bounding box center [264, 547] width 520 height 50
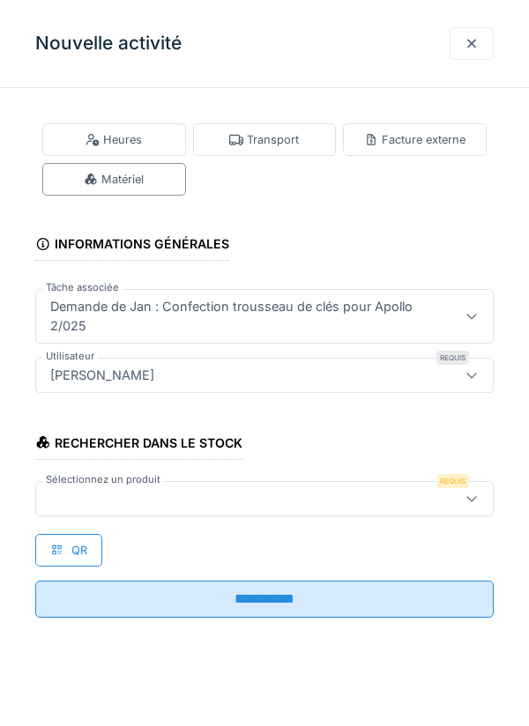
click at [109, 506] on div at bounding box center [235, 498] width 384 height 19
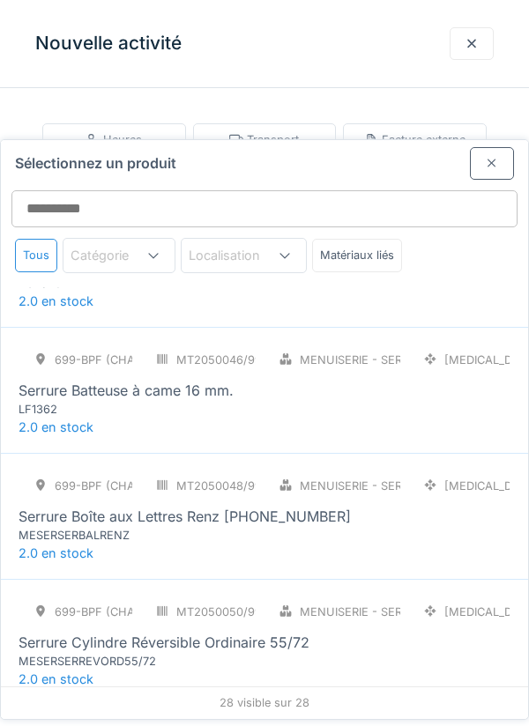
scroll to position [2492, 0]
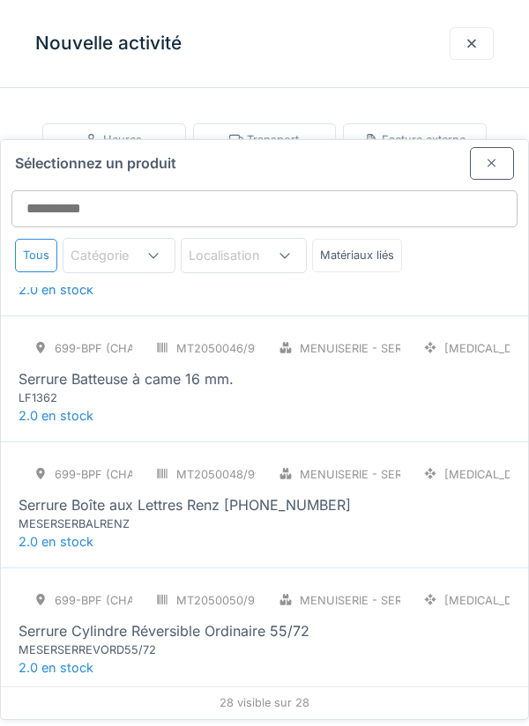
click at [119, 515] on div "MESERSERBALRENZ" at bounding box center [124, 523] width 211 height 17
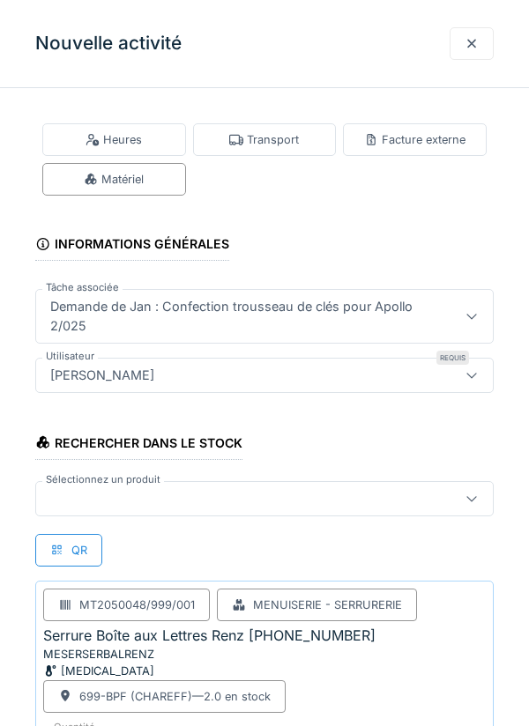
scroll to position [55, 0]
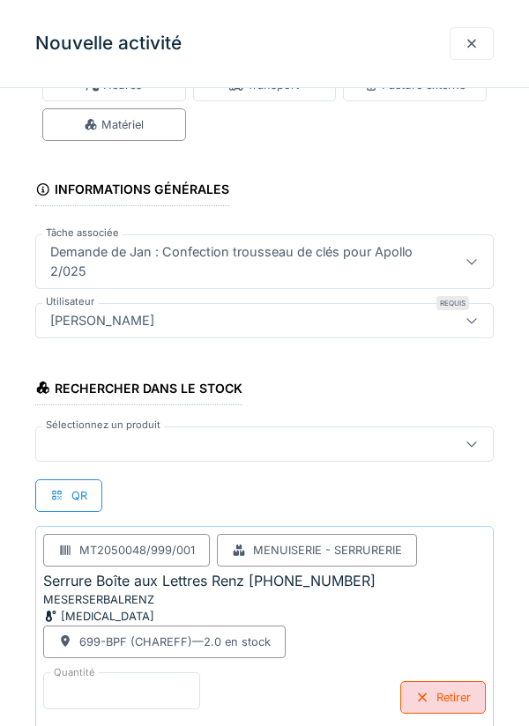
click at [71, 690] on input "*" at bounding box center [121, 690] width 157 height 37
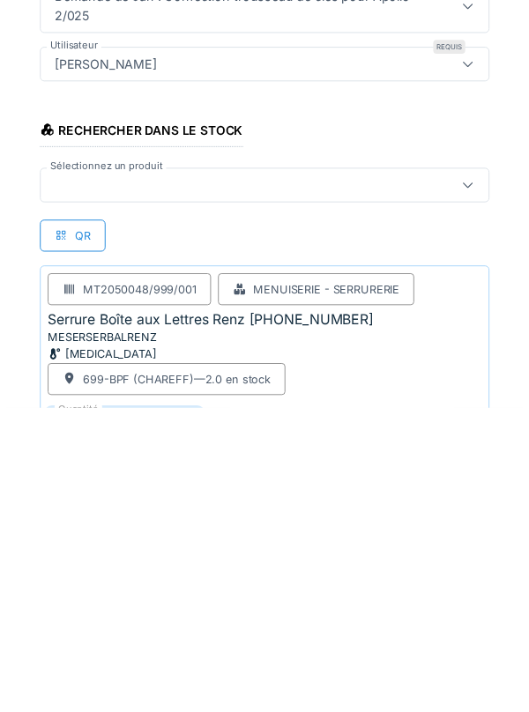
scroll to position [160, 0]
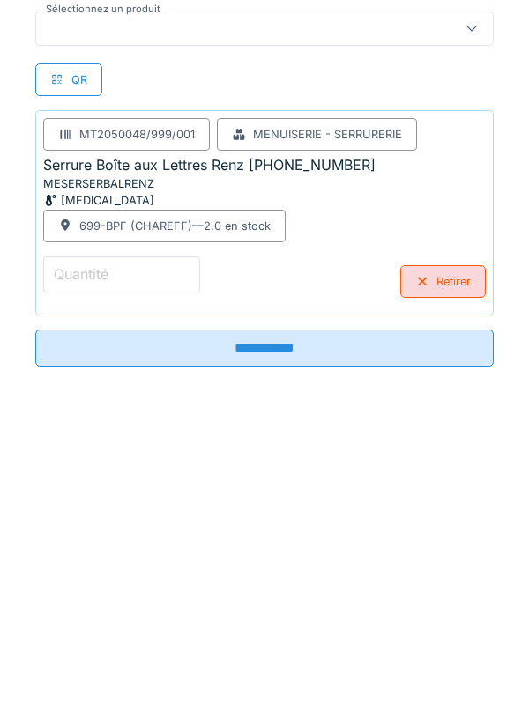
type input "*"
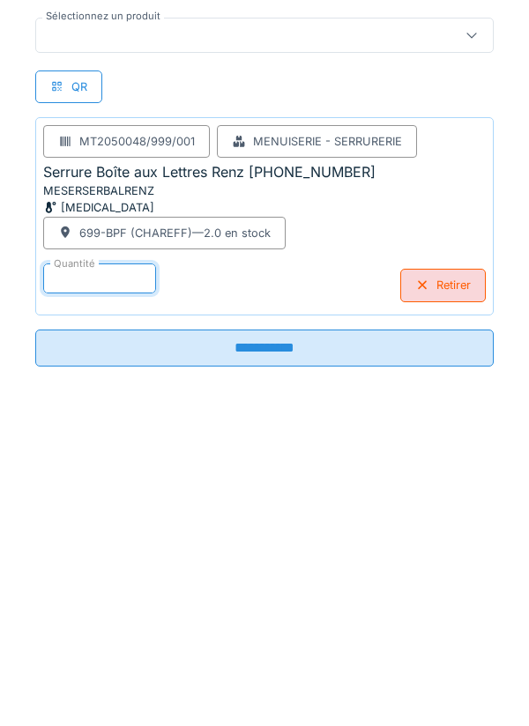
click at [268, 668] on input "**********" at bounding box center [264, 658] width 458 height 37
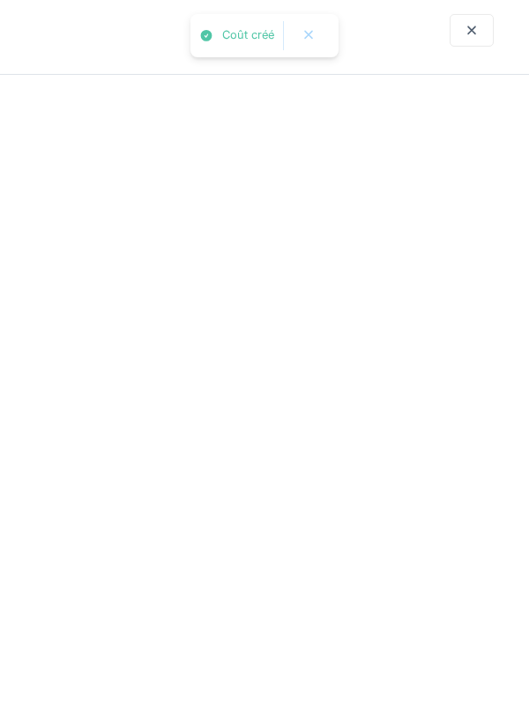
scroll to position [0, 0]
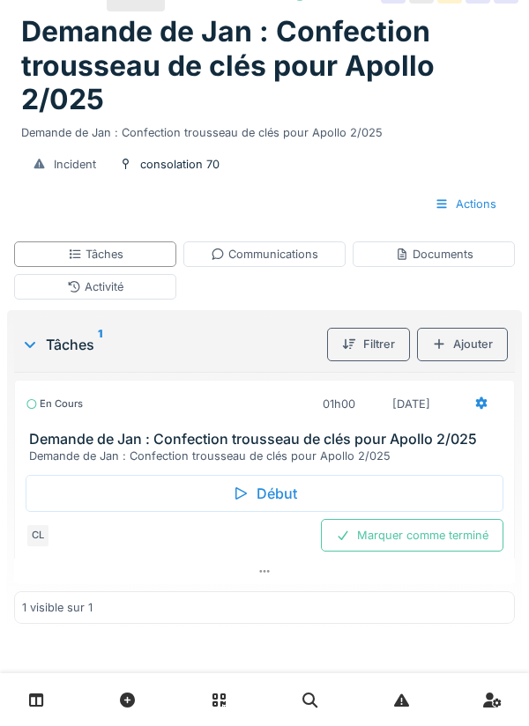
click at [105, 295] on div "Activité" at bounding box center [95, 286] width 56 height 17
